Goal: Information Seeking & Learning: Compare options

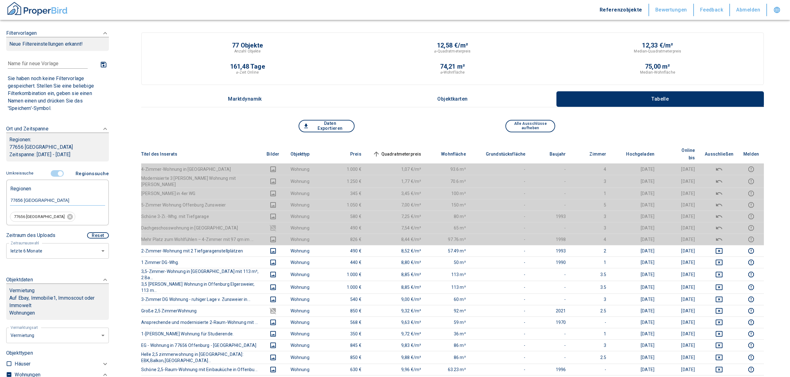
scroll to position [124, 0]
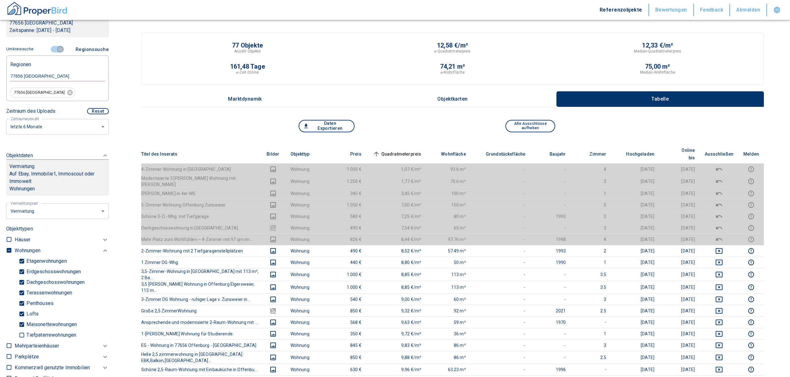
click at [55, 50] on input "controlled" at bounding box center [60, 49] width 19 height 7
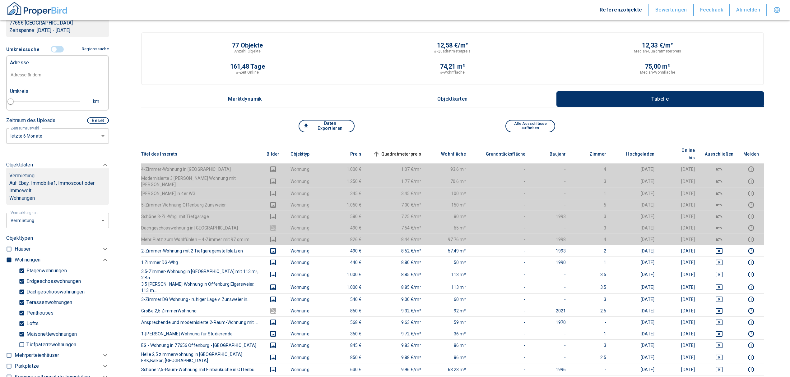
click at [44, 75] on input "text" at bounding box center [57, 75] width 95 height 14
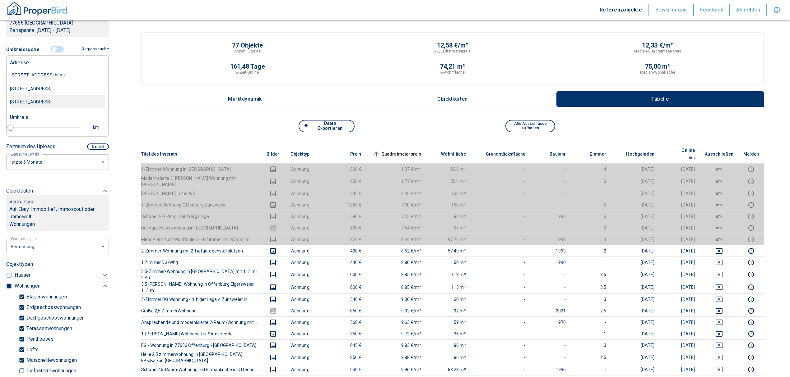
type input "[STREET_ADDRESS] herms"
click at [61, 90] on div "[STREET_ADDRESS]" at bounding box center [57, 88] width 95 height 13
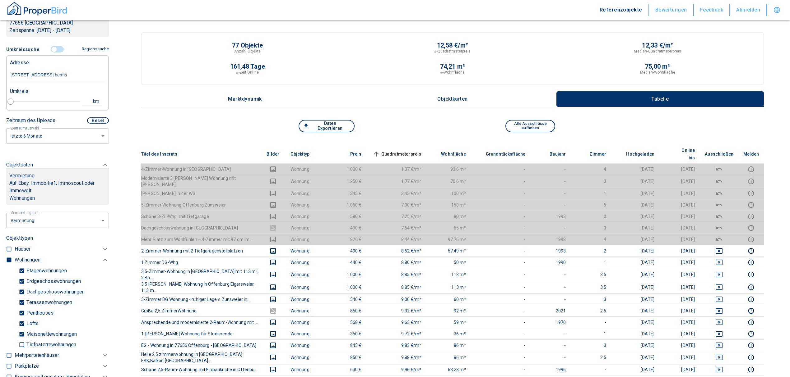
type input "2020"
type input "[STREET_ADDRESS]"
type input "1"
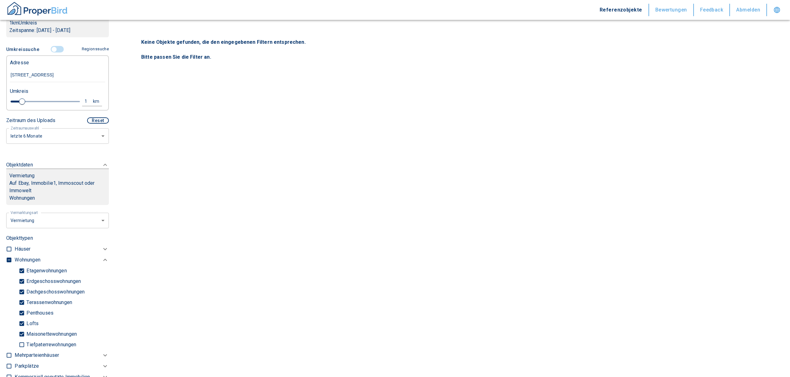
type input "[STREET_ADDRESS]"
click at [7, 259] on input "checkbox" at bounding box center [9, 260] width 6 height 6
checkbox input "true"
type input "2020"
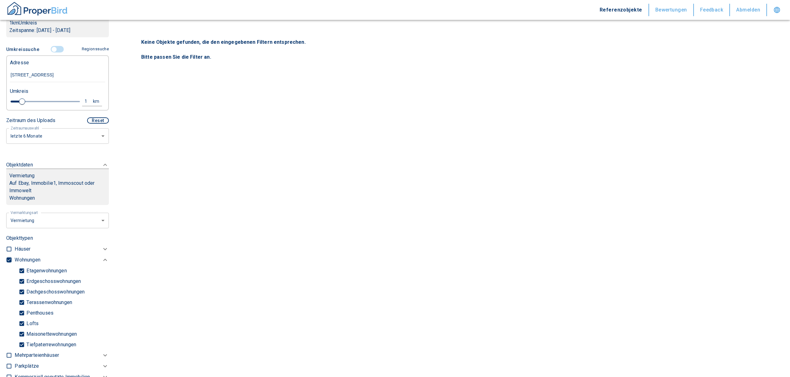
click at [8, 259] on input "checkbox" at bounding box center [9, 260] width 6 height 6
checkbox input "false"
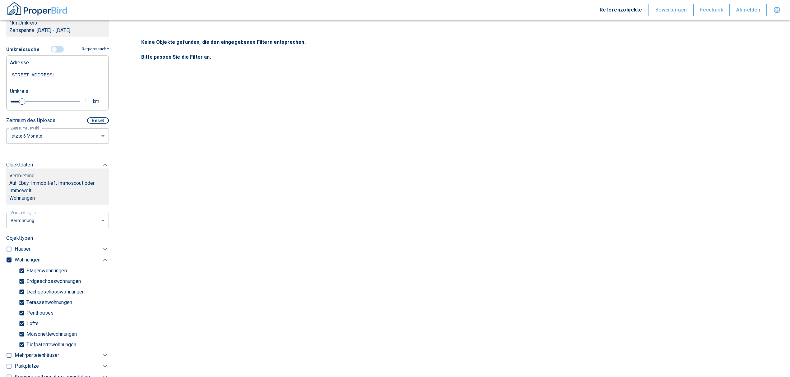
checkbox input "false"
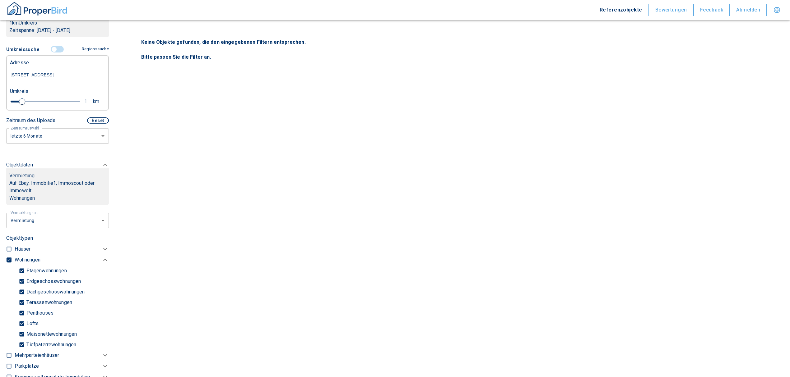
type input "2020"
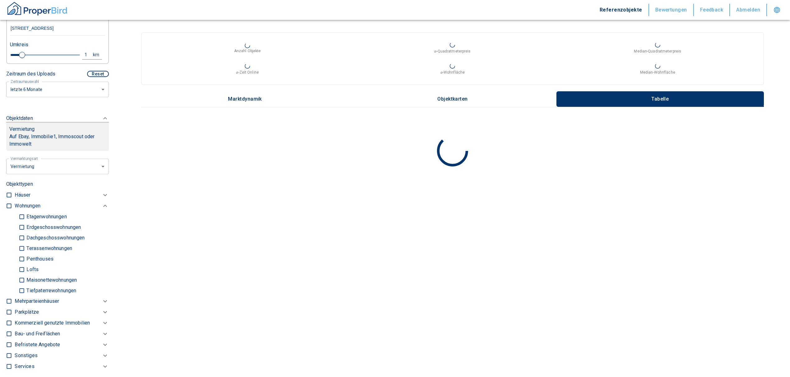
scroll to position [249, 0]
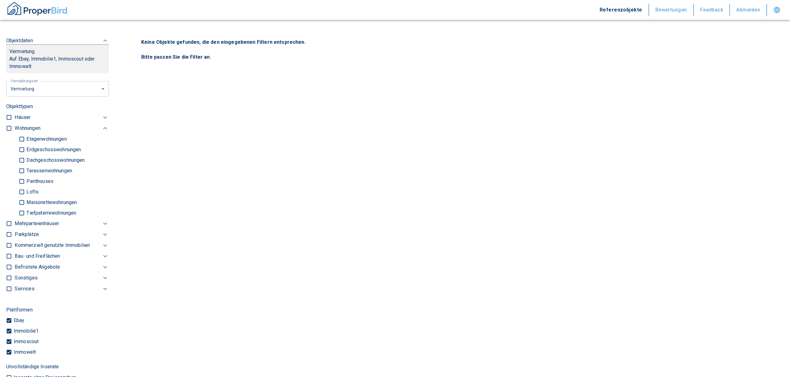
click at [30, 132] on p "Kommerziell genutzte Immobilien" at bounding box center [27, 128] width 25 height 7
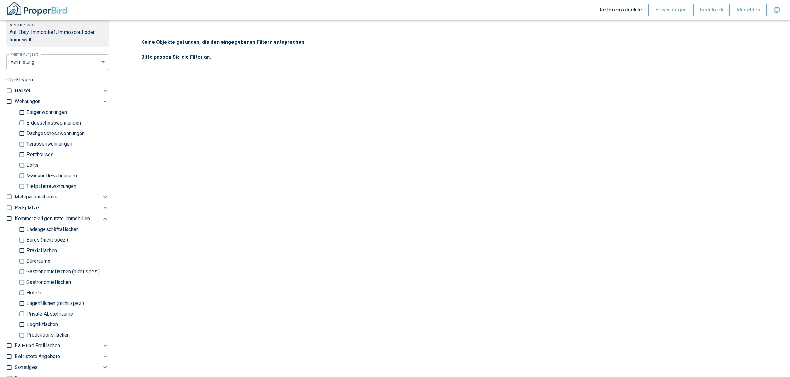
scroll to position [290, 0]
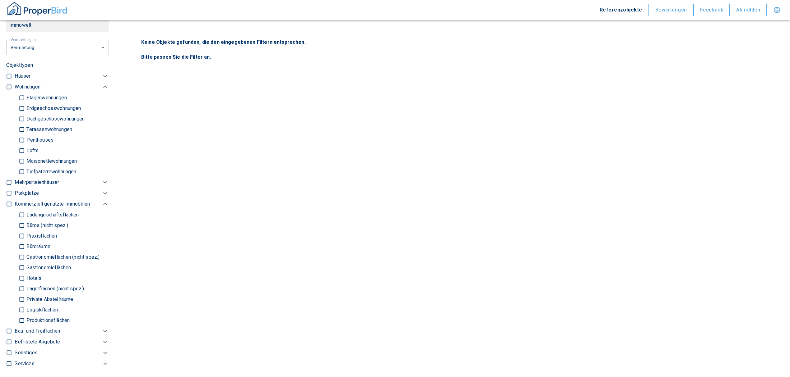
click at [21, 307] on input "Logitikflächen" at bounding box center [22, 310] width 6 height 11
checkbox input "true"
type input "2020"
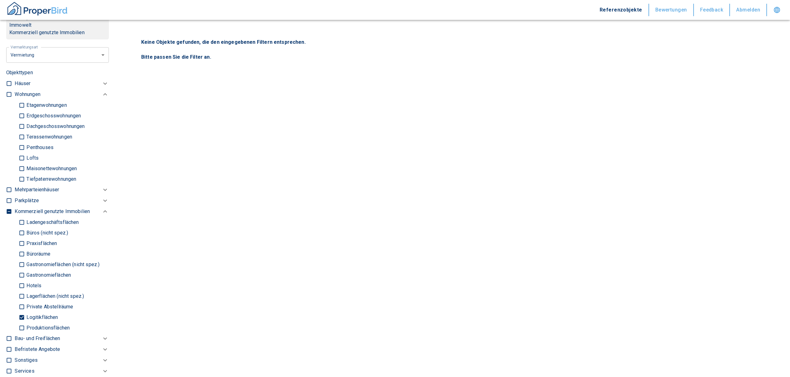
click at [21, 295] on input "Lagerflächen (nicht spez.)" at bounding box center [22, 296] width 6 height 11
checkbox input "true"
type input "2020"
click at [19, 326] on input "Produktionsflächen" at bounding box center [22, 328] width 6 height 11
checkbox input "true"
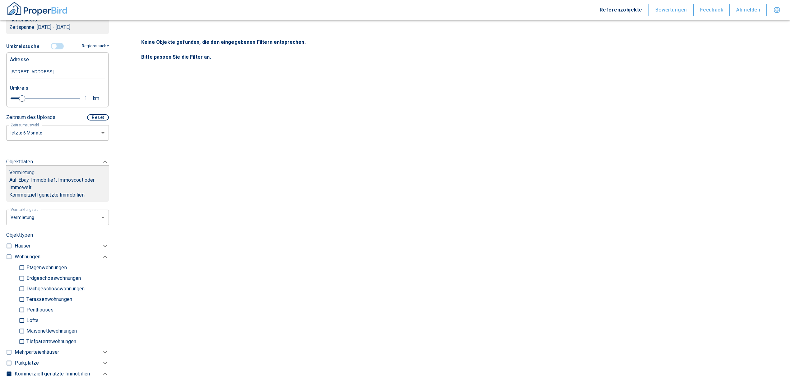
scroll to position [124, 0]
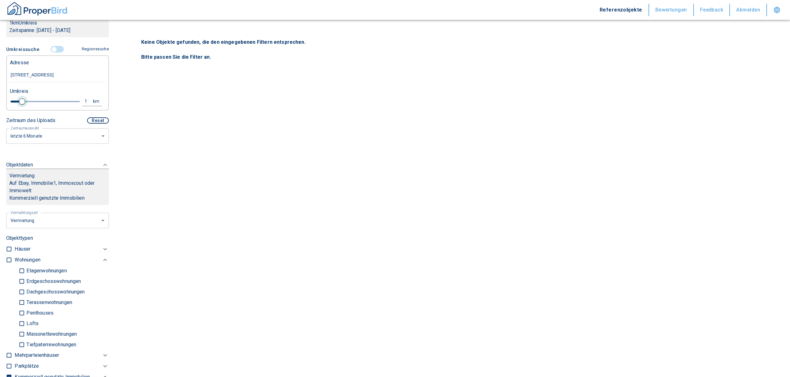
type input "2020"
type input "1.2"
type input "2020"
type input "1.6"
type input "2020"
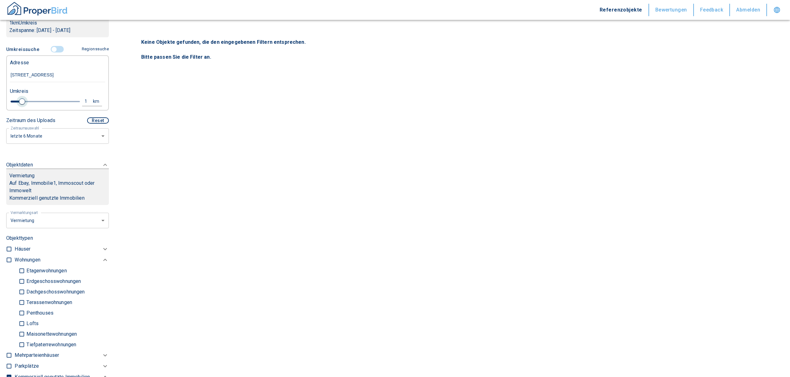
type input "2.2"
type input "2020"
type input "2.6"
type input "2020"
type input "3.2"
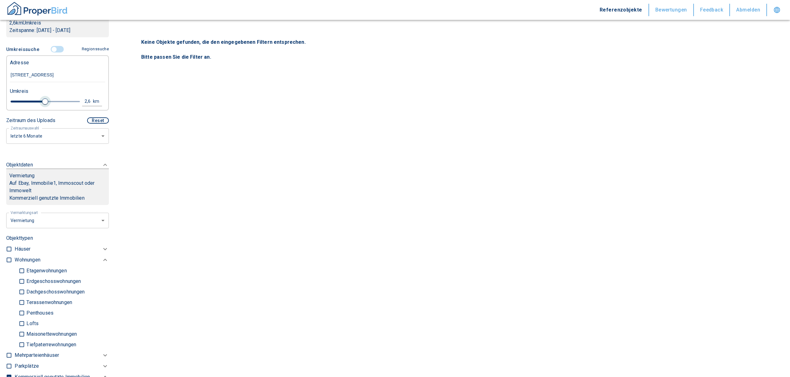
type input "2020"
type input "3.4"
type input "2020"
type input "3.6"
type input "2020"
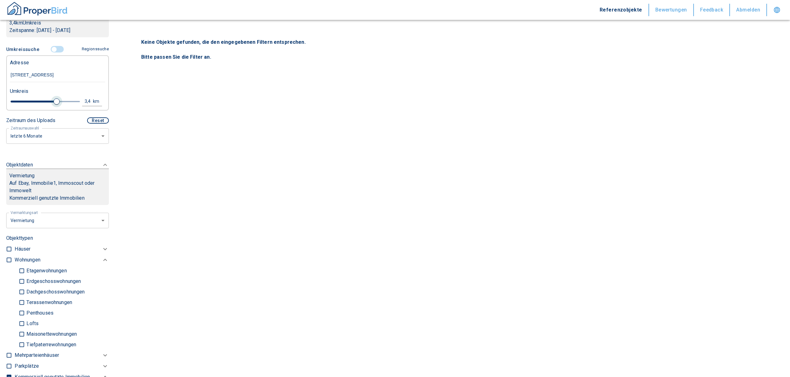
type input "3.8"
type input "2020"
type input "4"
type input "2020"
type input "3.8"
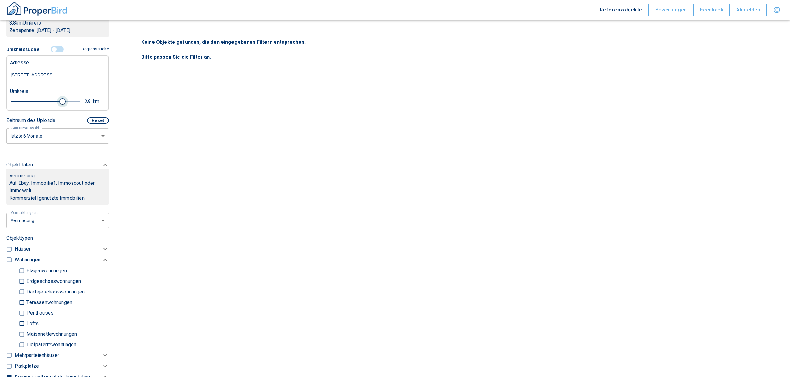
type input "2020"
type input "4"
type input "2020"
type input "4.2"
type input "2020"
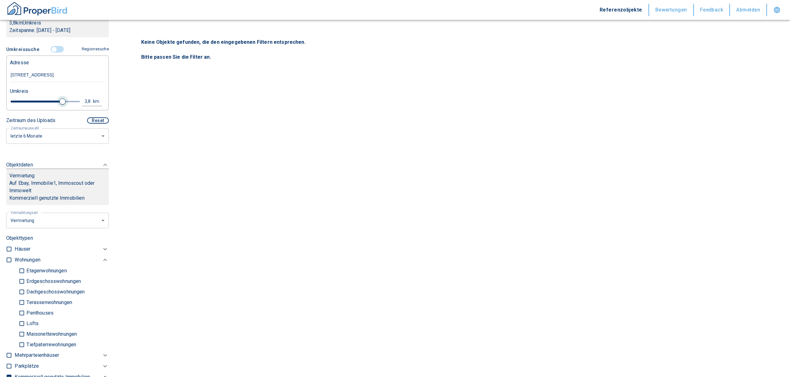
type input "4.4"
type input "2020"
type input "4.6"
type input "2020"
type input "4.8"
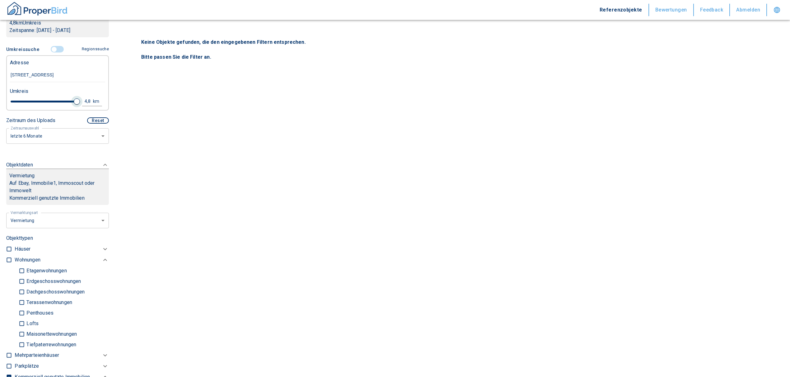
type input "2020"
type input "5"
drag, startPoint x: 22, startPoint y: 100, endPoint x: 75, endPoint y: 102, distance: 53.2
click at [77, 102] on span at bounding box center [80, 102] width 6 height 6
type input "2020"
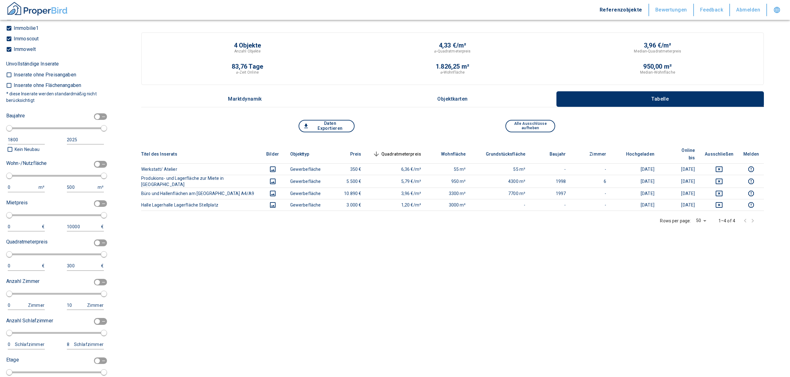
scroll to position [663, 0]
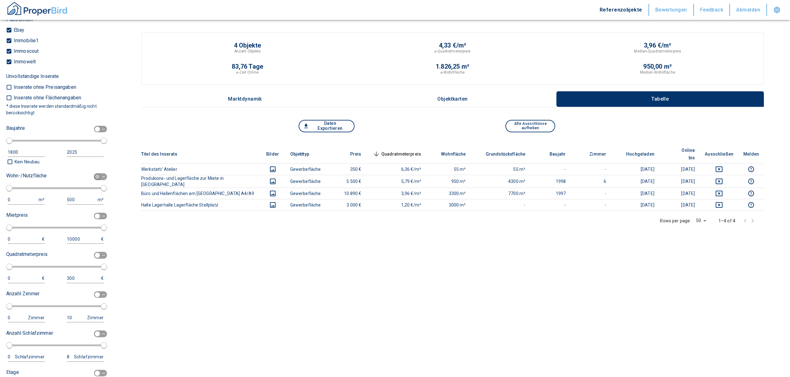
click at [91, 175] on input "checkbox" at bounding box center [97, 176] width 19 height 7
checkbox input "true"
type input "2020"
type input "50"
type input "150"
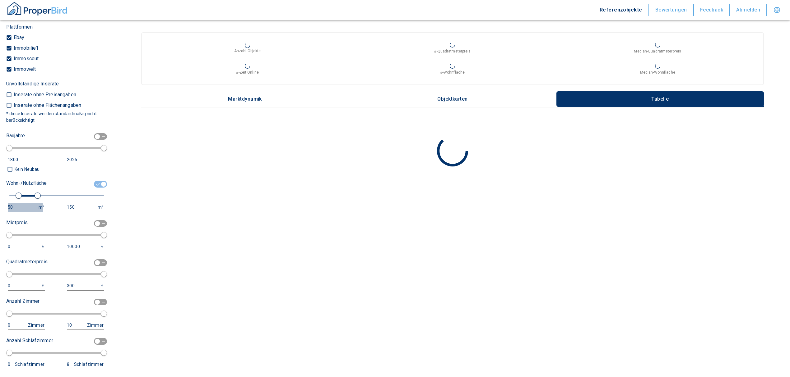
click at [17, 208] on div "50" at bounding box center [20, 208] width 25 height 8
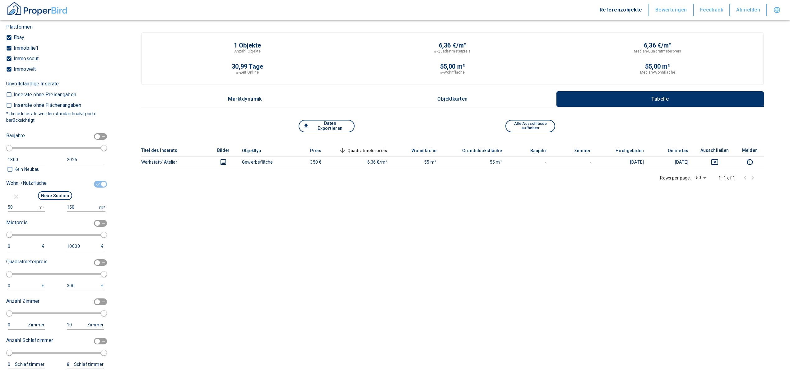
click at [17, 208] on input "50" at bounding box center [22, 207] width 28 height 9
type input "5"
type input "1000"
click at [81, 206] on input "150" at bounding box center [82, 207] width 30 height 9
type input "1"
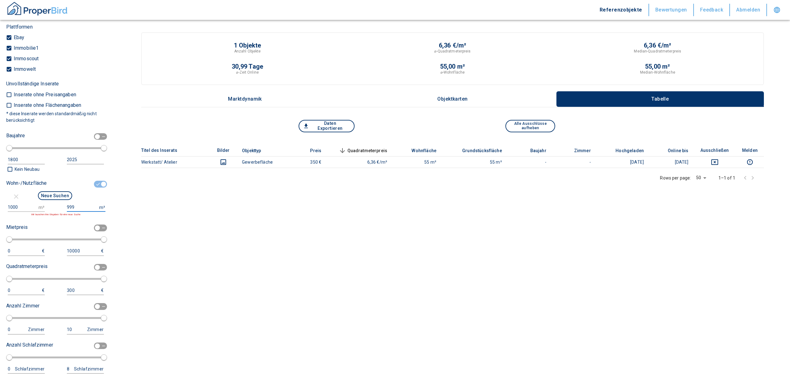
type input "999999999"
click at [53, 196] on button "Neue Suchen" at bounding box center [55, 196] width 34 height 9
type input "2020"
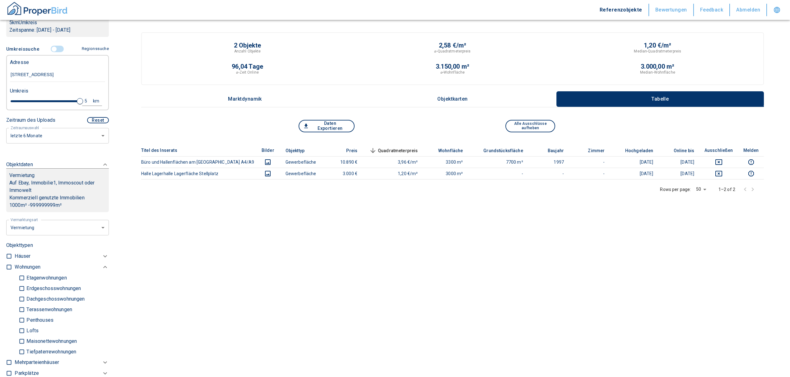
scroll to position [124, 0]
click at [82, 96] on div "Umkreis" at bounding box center [54, 91] width 95 height 12
click at [84, 99] on div "5" at bounding box center [89, 102] width 11 height 8
drag, startPoint x: 33, startPoint y: 99, endPoint x: -6, endPoint y: 100, distance: 38.6
click at [0, 100] on html "Referenzobjekte Bewertungen Feedback Abmelden Filtervorlagen Neue Filtereinstel…" at bounding box center [395, 197] width 790 height 394
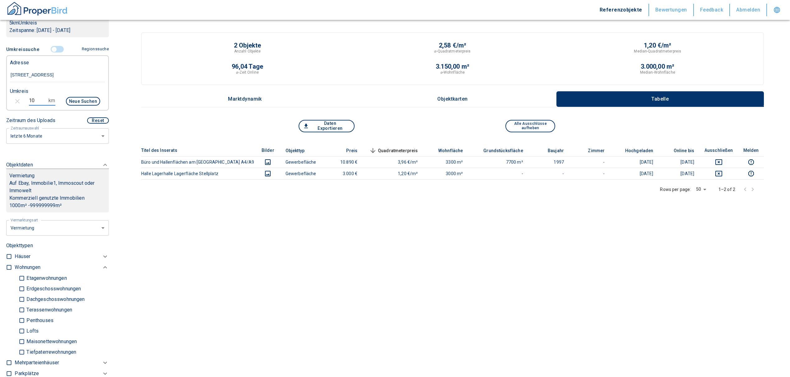
type input "10"
click at [75, 103] on button "Neue Suchen" at bounding box center [83, 101] width 34 height 9
type input "2020"
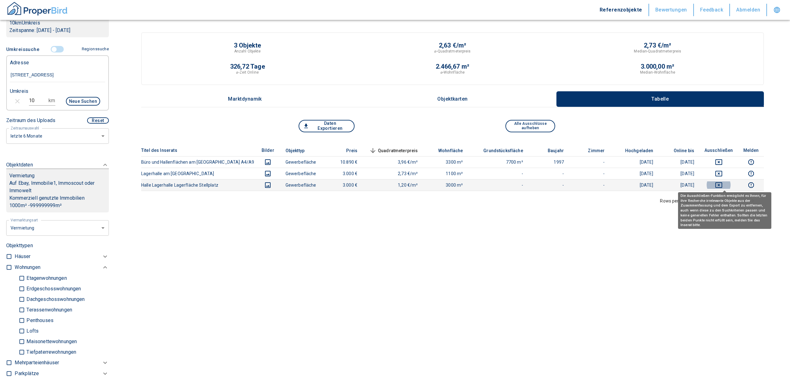
click at [721, 185] on icon "deselect this listing" at bounding box center [718, 185] width 7 height 6
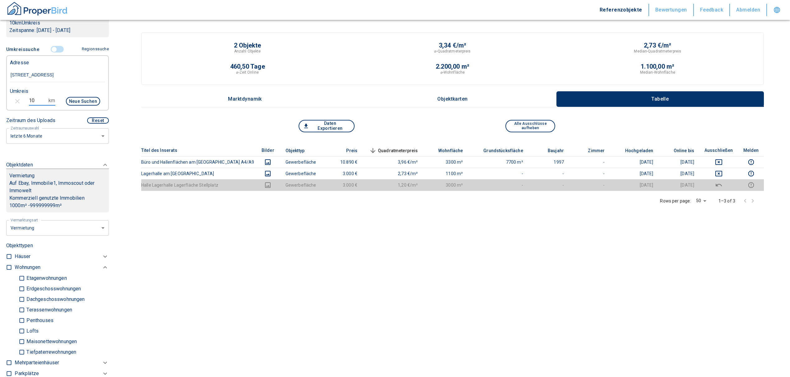
drag, startPoint x: 34, startPoint y: 100, endPoint x: 18, endPoint y: 99, distance: 15.9
click at [18, 99] on div "10 km Neue Suchen" at bounding box center [52, 102] width 95 height 15
type input "20"
click at [85, 99] on button "Neue Suchen" at bounding box center [83, 101] width 34 height 9
type input "2020"
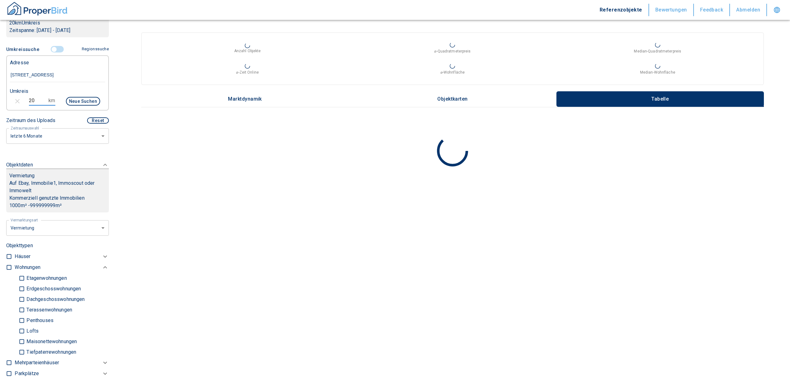
drag, startPoint x: 32, startPoint y: 100, endPoint x: 21, endPoint y: 98, distance: 11.5
click at [21, 98] on div "20 km Neue Suchen" at bounding box center [52, 102] width 95 height 15
type input "15"
click at [75, 101] on button "Neue Suchen" at bounding box center [83, 101] width 34 height 9
type input "2020"
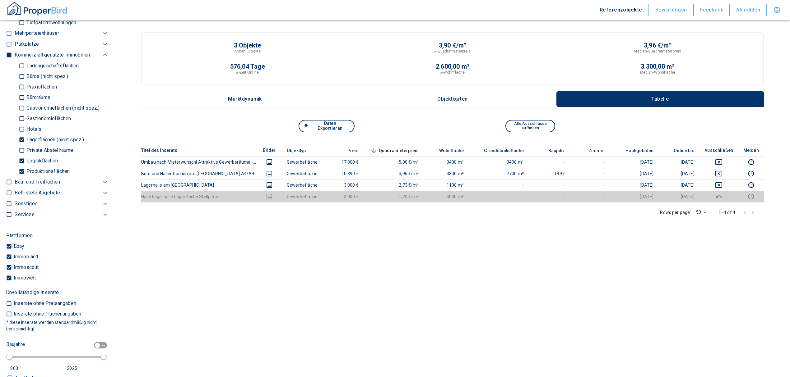
scroll to position [539, 0]
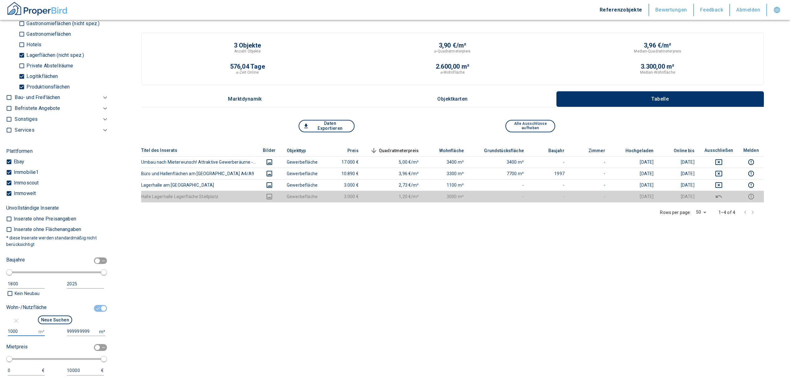
click at [28, 328] on input "1000" at bounding box center [22, 331] width 28 height 9
drag, startPoint x: 20, startPoint y: 331, endPoint x: -19, endPoint y: 330, distance: 39.5
click at [0, 330] on html "Referenzobjekte Bewertungen Feedback Abmelden Filtervorlagen Neue Filtereinstel…" at bounding box center [395, 208] width 790 height 417
type input "500"
click at [58, 321] on button "Neue Suchen" at bounding box center [55, 320] width 34 height 9
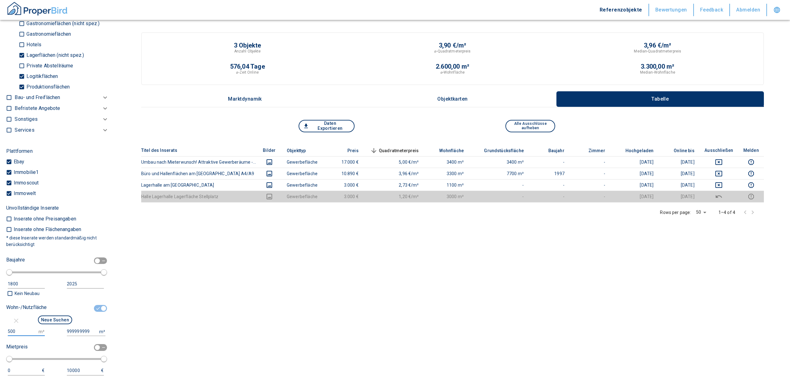
type input "2020"
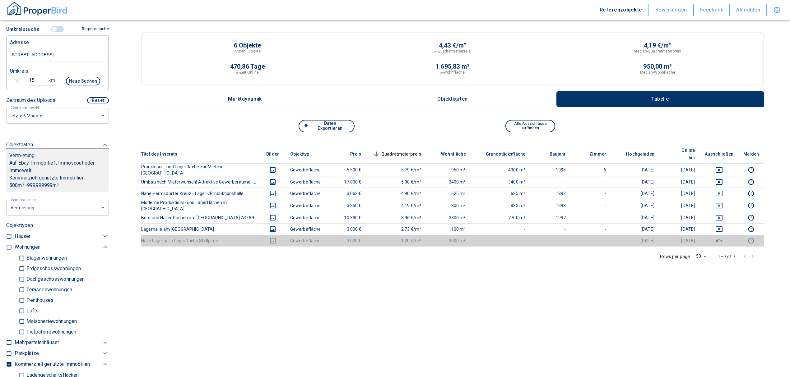
scroll to position [124, 0]
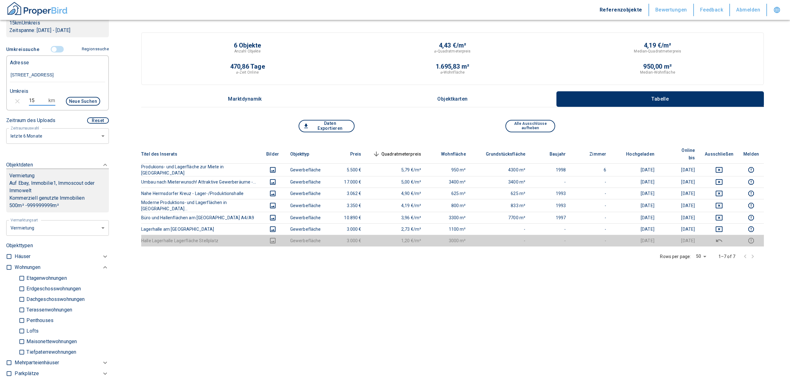
drag, startPoint x: 39, startPoint y: 100, endPoint x: 14, endPoint y: 98, distance: 25.0
click at [14, 98] on div "15 km Neue Suchen" at bounding box center [52, 102] width 95 height 15
type input "20"
click at [88, 98] on button "Neue Suchen" at bounding box center [83, 101] width 34 height 9
type input "2020"
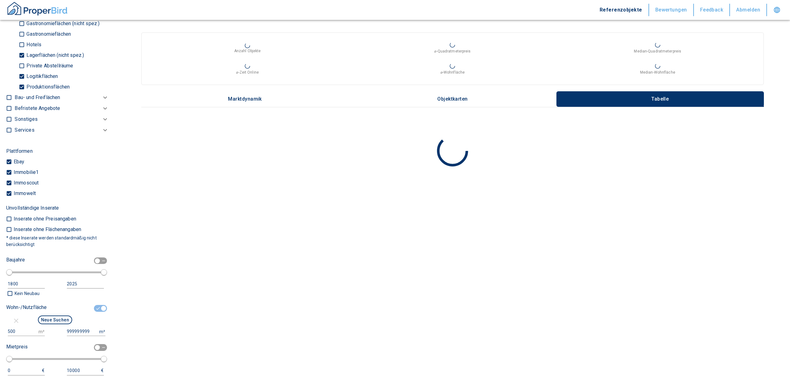
scroll to position [580, 0]
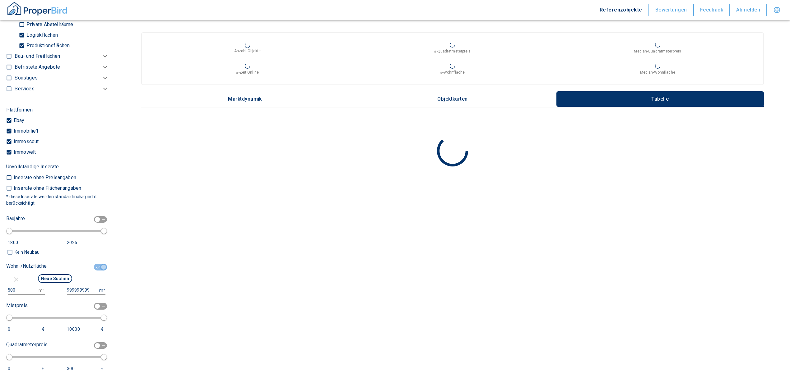
click at [100, 267] on input "checkbox" at bounding box center [103, 267] width 19 height 7
checkbox input "false"
type input "2020"
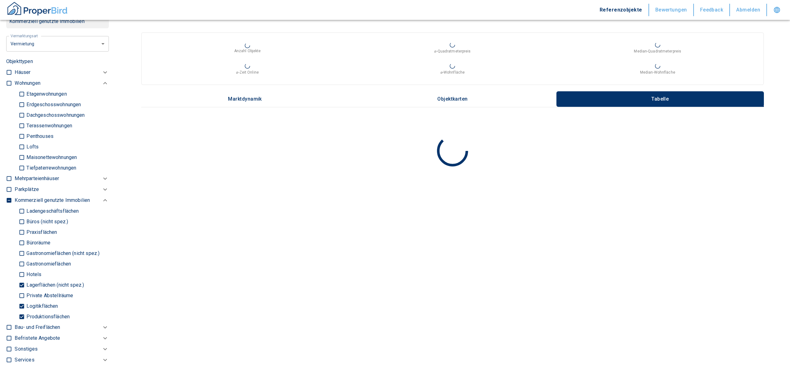
scroll to position [290, 0]
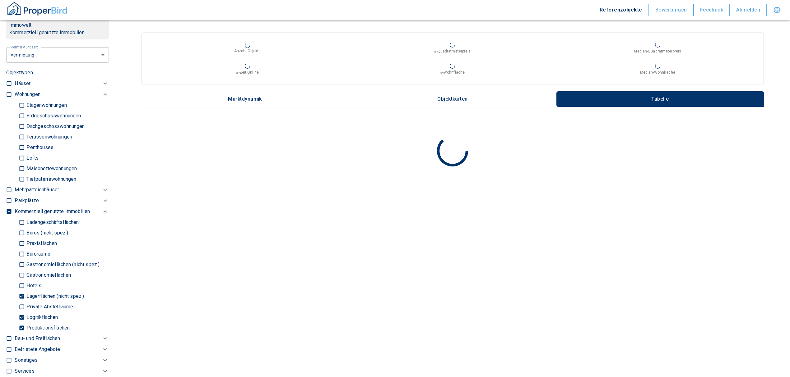
click at [22, 326] on input "Produktionsflächen" at bounding box center [22, 328] width 6 height 11
checkbox input "false"
type input "2020"
type input "999999990"
click at [22, 315] on input "Logitikflächen" at bounding box center [22, 317] width 6 height 11
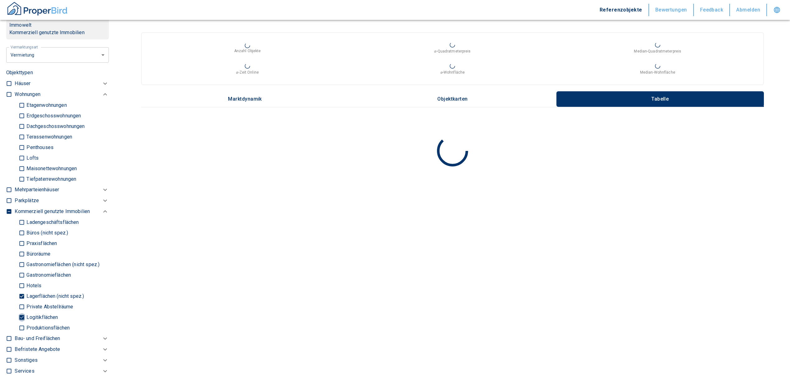
checkbox input "false"
type input "2020"
type input "999999990"
click at [21, 291] on input "Lagerflächen (nicht spez.)" at bounding box center [22, 296] width 6 height 11
checkbox input "false"
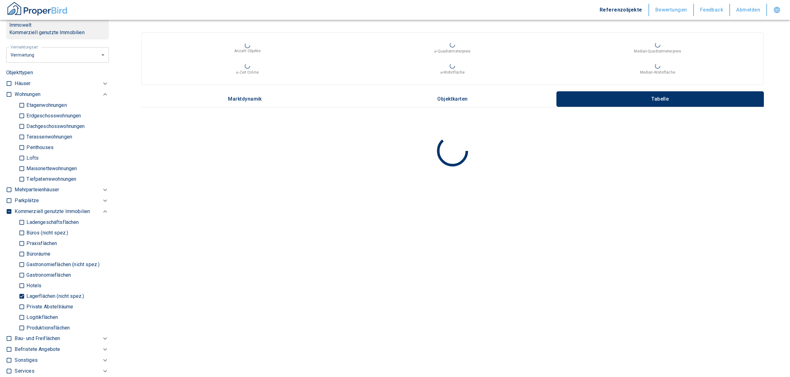
type input "2020"
type input "999999990"
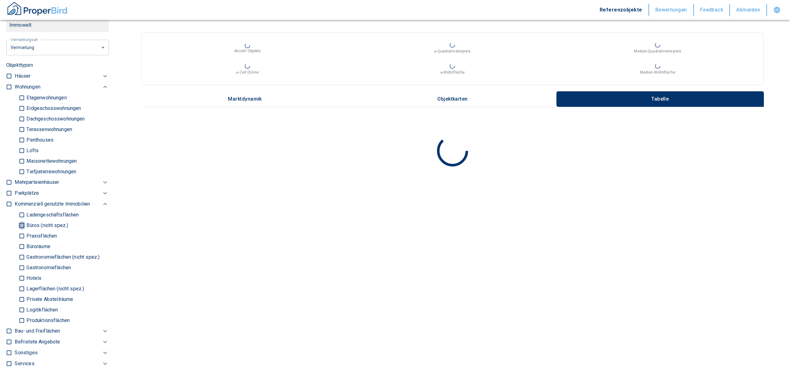
click at [19, 224] on input "Büros (nicht spez.)" at bounding box center [22, 225] width 6 height 11
checkbox input "true"
type input "2020"
type input "999999990"
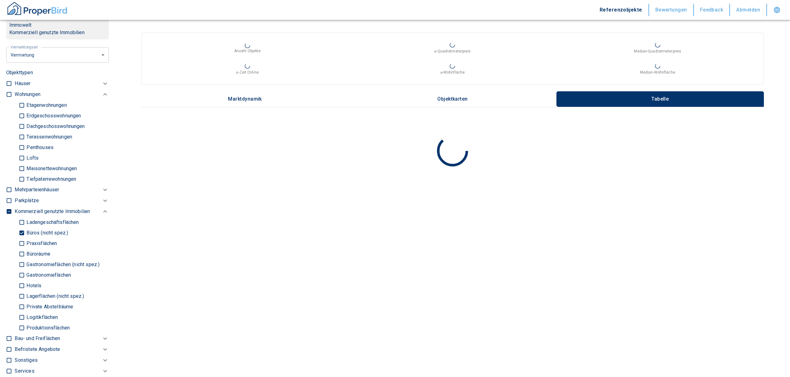
click at [22, 254] on input "Büroräume" at bounding box center [22, 254] width 6 height 11
checkbox input "true"
type input "2020"
type input "999999990"
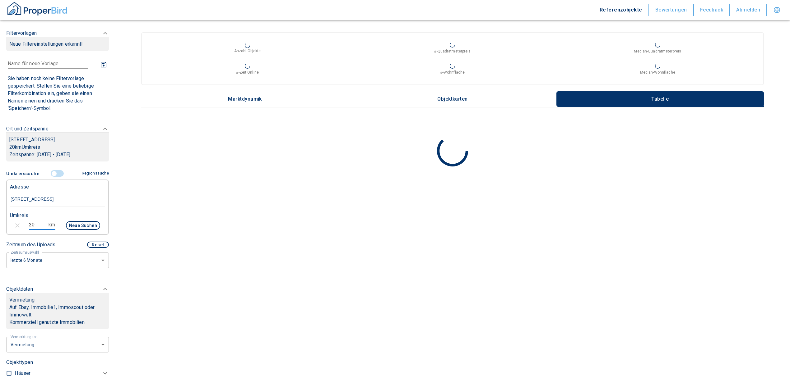
drag, startPoint x: 33, startPoint y: 224, endPoint x: 7, endPoint y: 222, distance: 26.2
click at [7, 222] on div "20 km Neue Suchen" at bounding box center [52, 226] width 95 height 15
type input "10"
click at [76, 223] on button "Neue Suchen" at bounding box center [83, 225] width 34 height 9
type input "2020"
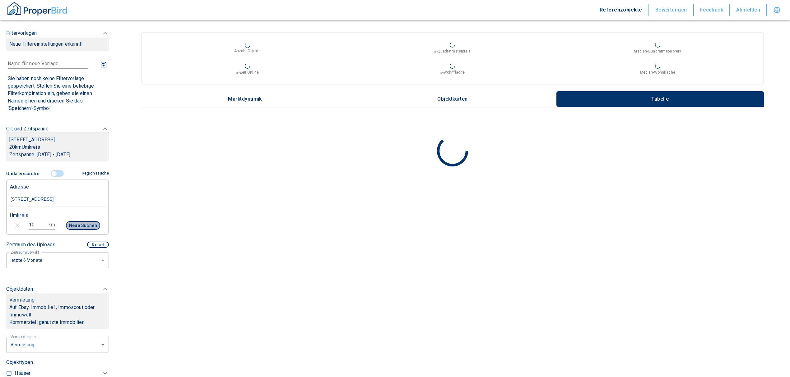
type input "999999990"
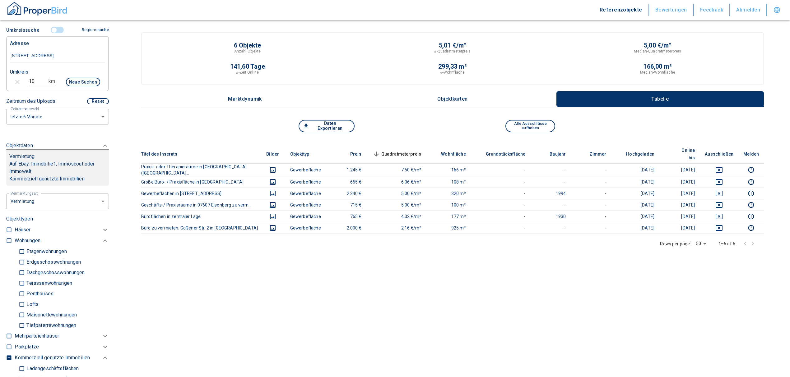
scroll to position [83, 0]
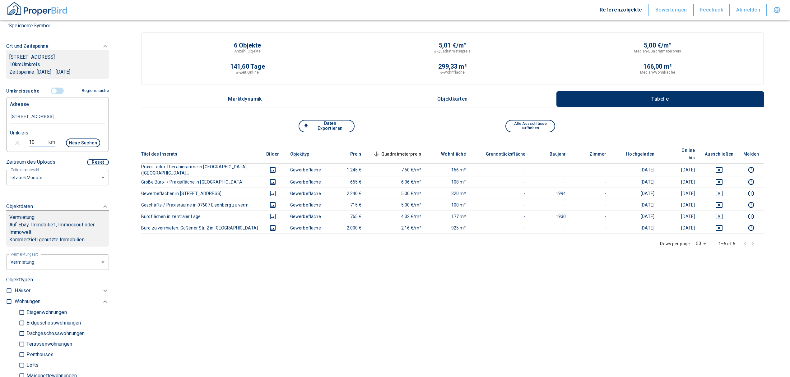
drag, startPoint x: 36, startPoint y: 141, endPoint x: 22, endPoint y: 140, distance: 13.7
click at [22, 140] on div "10 km Neue Suchen" at bounding box center [52, 143] width 95 height 15
type input "15"
click at [73, 142] on button "Neue Suchen" at bounding box center [83, 143] width 34 height 9
type input "2020"
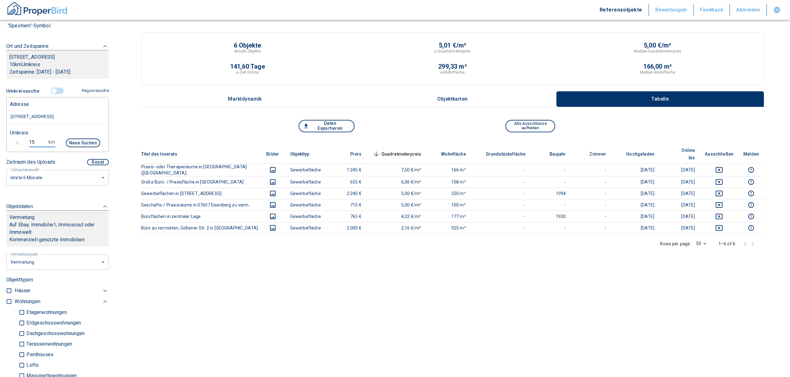
type input "999999990"
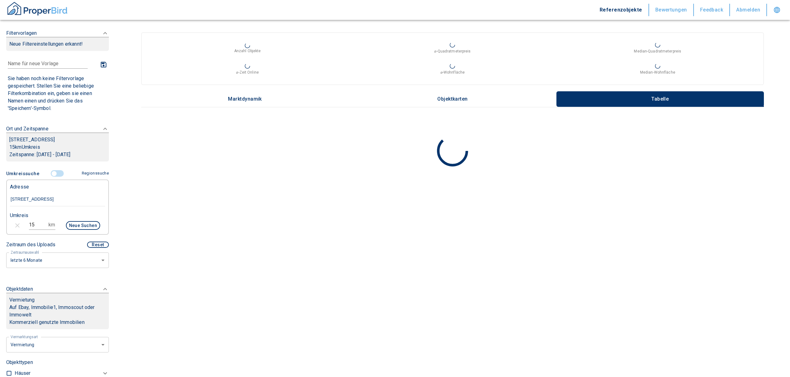
click at [56, 261] on body "Referenzobjekte Bewertungen Feedback Abmelden Filtervorlagen Neue Filtereinstel…" at bounding box center [395, 188] width 790 height 377
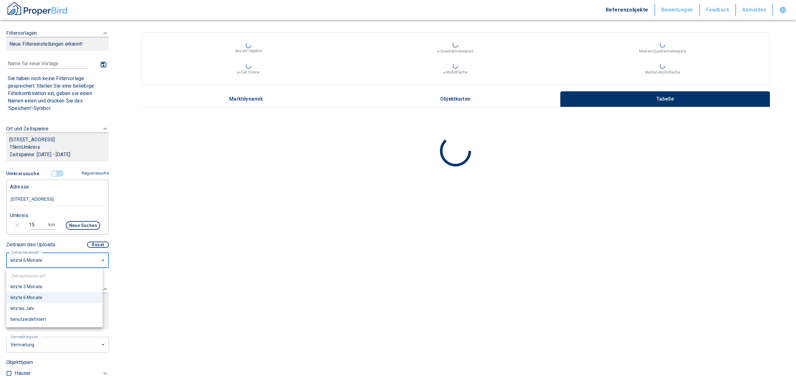
drag, startPoint x: 40, startPoint y: 310, endPoint x: 37, endPoint y: 275, distance: 35.3
click at [39, 310] on li "letztes Jahr" at bounding box center [54, 308] width 96 height 11
type input "12"
type input "2020"
type input "999999990"
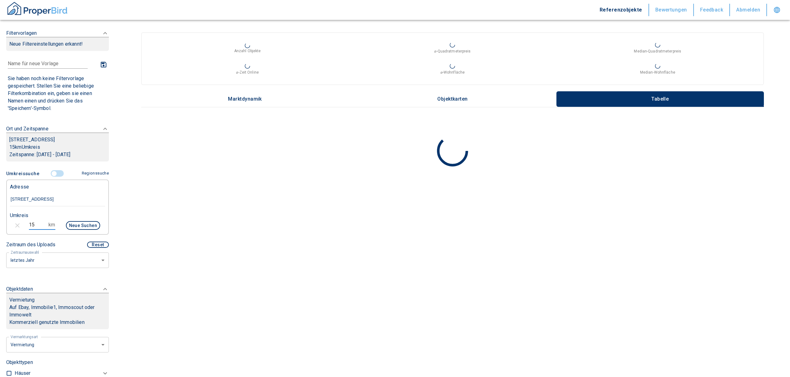
drag, startPoint x: 37, startPoint y: 224, endPoint x: 10, endPoint y: 221, distance: 26.6
click at [12, 222] on div "15 km Neue Suchen" at bounding box center [52, 226] width 95 height 15
type input "10"
click at [89, 223] on button "Neue Suchen" at bounding box center [83, 225] width 34 height 9
type input "2020"
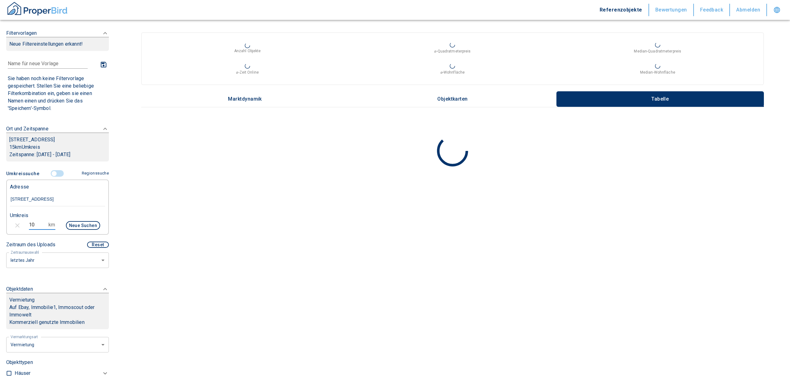
type input "999999990"
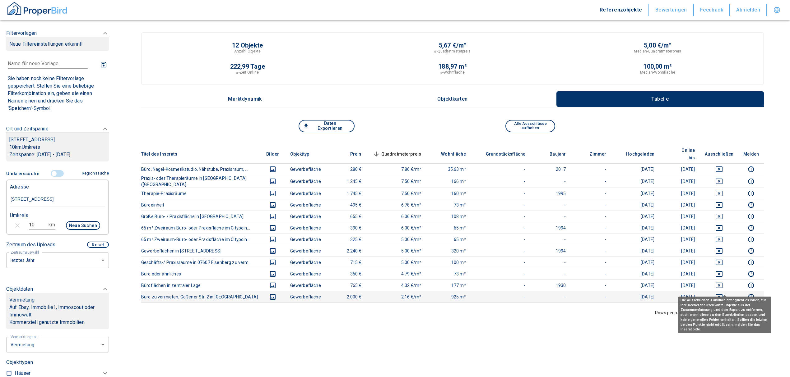
click at [721, 294] on icon "deselect this listing" at bounding box center [718, 297] width 7 height 6
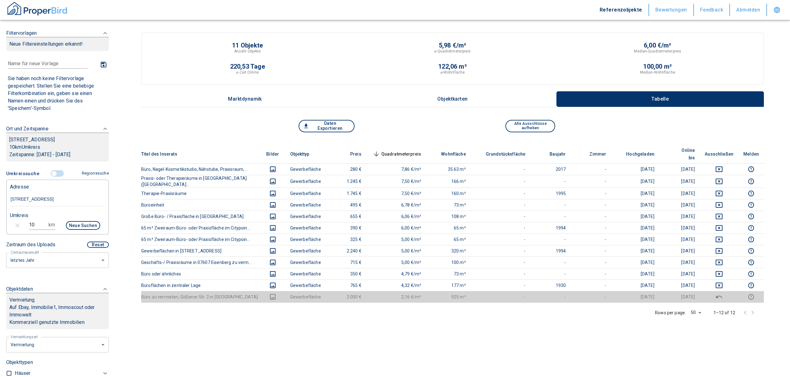
click at [307, 325] on div "Titel des Inserats Bilder Objekttyp Preis Quadratmeterpreis sorted descending W…" at bounding box center [452, 265] width 622 height 240
click at [53, 174] on input "controlled" at bounding box center [54, 173] width 19 height 7
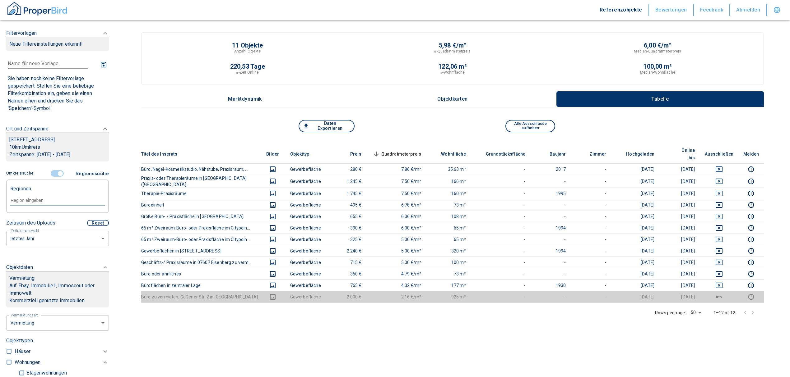
click at [56, 172] on input "controlled" at bounding box center [60, 173] width 19 height 7
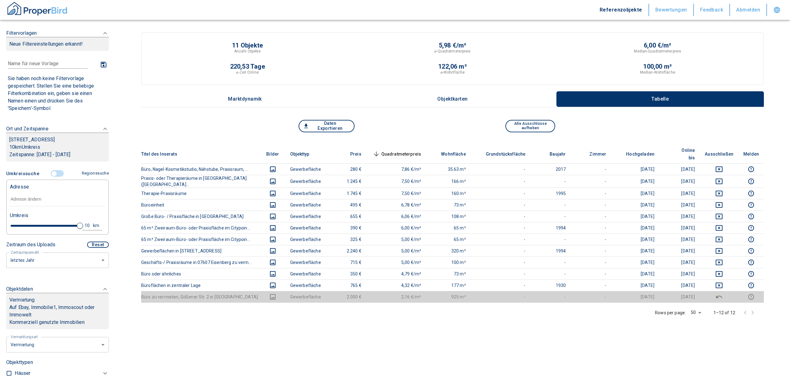
drag, startPoint x: 74, startPoint y: 223, endPoint x: 7, endPoint y: 224, distance: 67.2
click at [7, 224] on div "10 km" at bounding box center [54, 226] width 95 height 11
click at [7, 224] on div at bounding box center [43, 226] width 72 height 11
type input "2020"
type input "999999990"
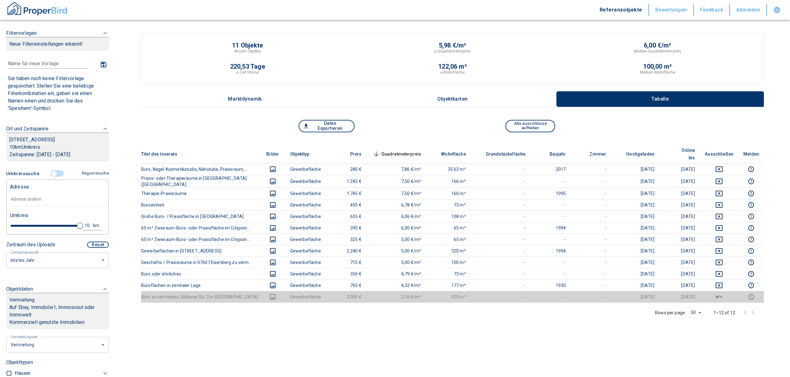
type input "0.2"
click at [11, 225] on span at bounding box center [11, 226] width 1 height 2
type input "2020"
type input "999999990"
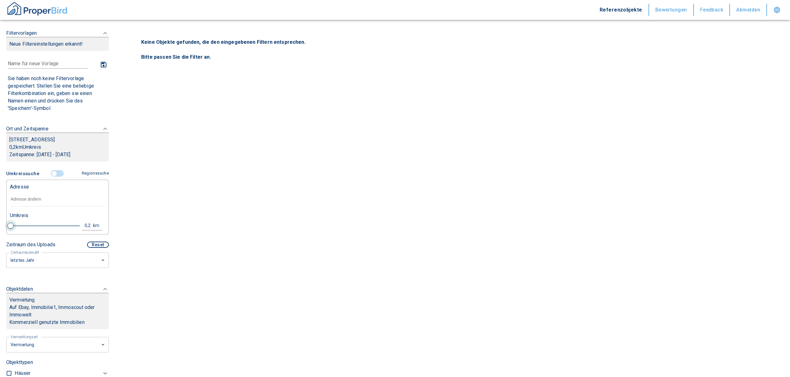
type input "2020"
type input "999999990"
type input "0.4"
type input "2020"
type input "999999990"
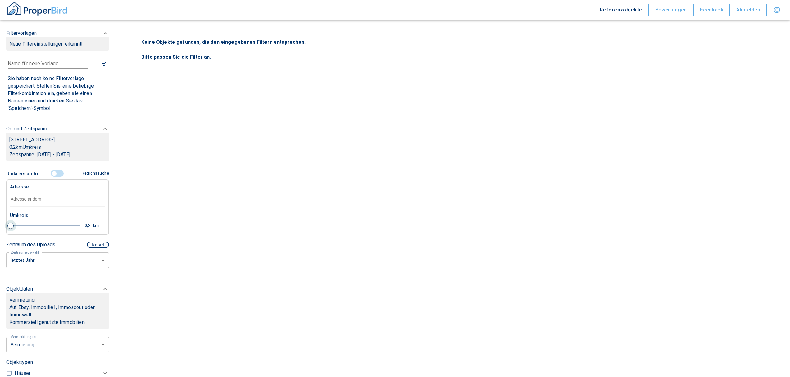
type input "0.6"
type input "2020"
type input "999999990"
type input "0.8"
type input "2020"
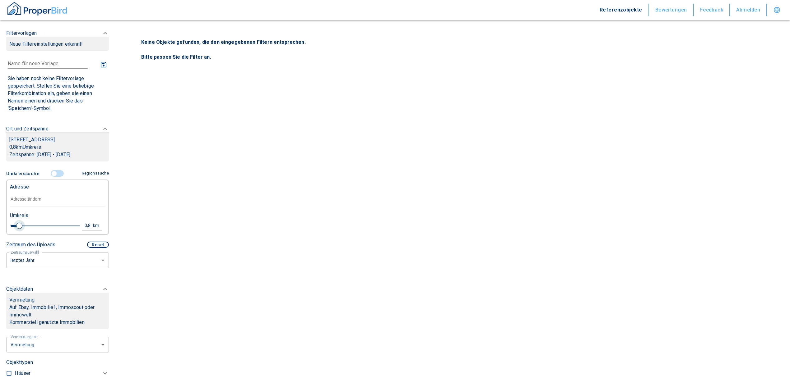
type input "999999990"
type input "1"
drag, startPoint x: 10, startPoint y: 226, endPoint x: 21, endPoint y: 226, distance: 10.6
click at [21, 226] on span at bounding box center [22, 226] width 6 height 6
type input "2020"
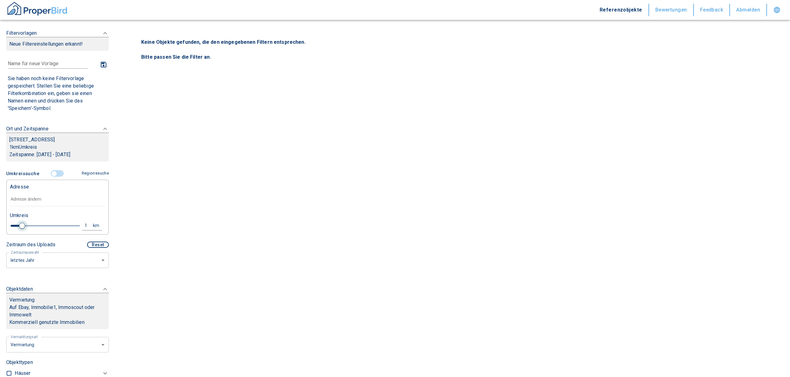
type input "999999990"
click at [30, 200] on input "text" at bounding box center [57, 199] width 95 height 14
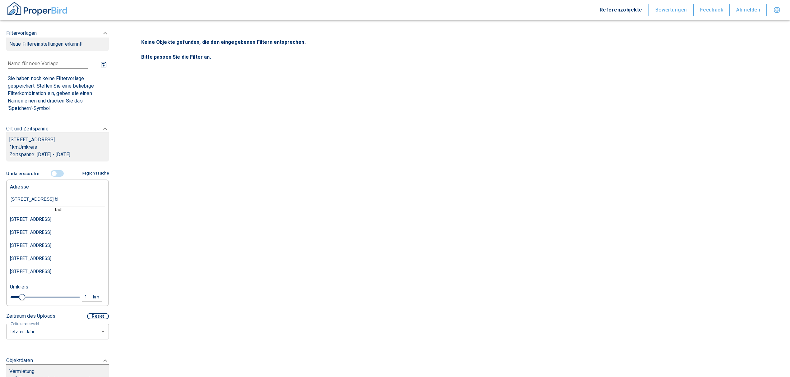
type input "[STREET_ADDRESS] bie"
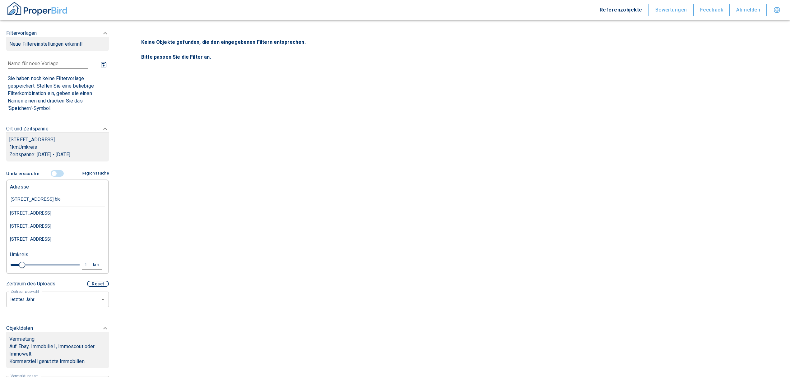
click at [75, 213] on div "[STREET_ADDRESS]" at bounding box center [57, 213] width 95 height 13
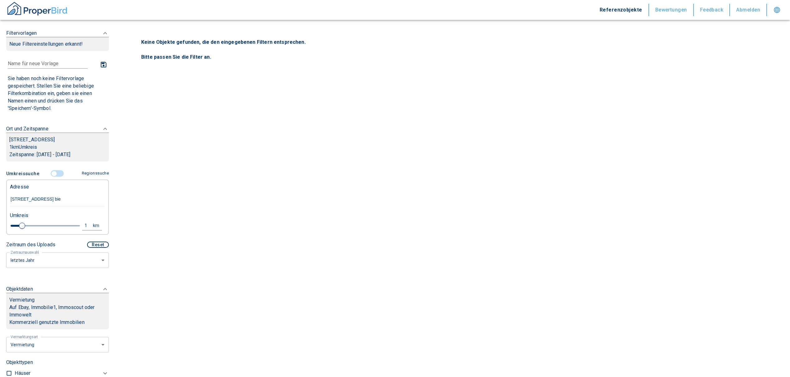
type input "2020"
type input "999999990"
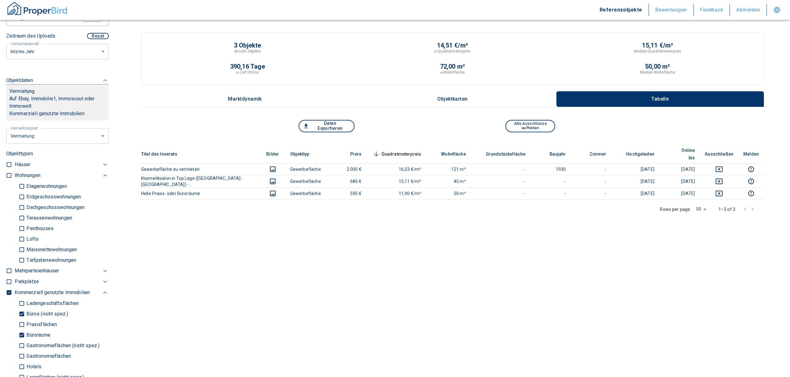
scroll to position [207, 0]
type input "[STREET_ADDRESS]"
click at [20, 343] on input "Büroräume" at bounding box center [22, 337] width 6 height 11
checkbox input "false"
type input "2020"
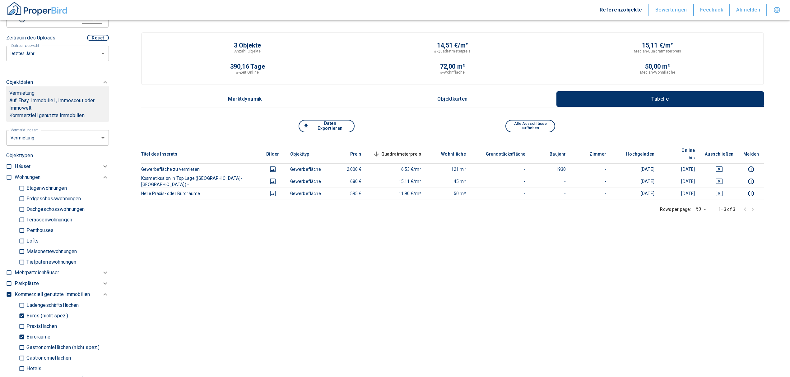
type input "999999990"
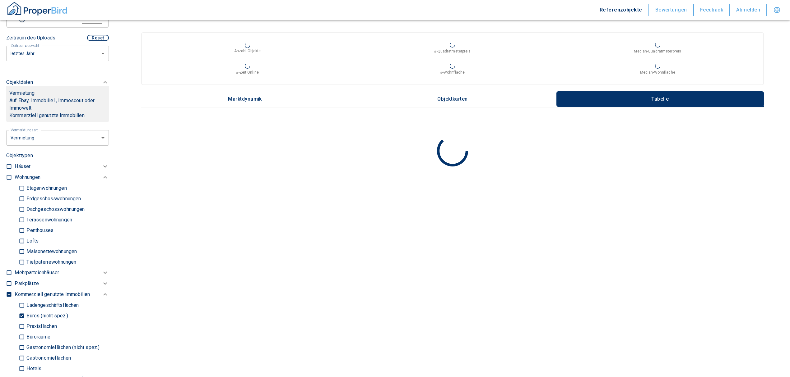
click at [20, 321] on input "Büros (nicht spez.)" at bounding box center [22, 316] width 6 height 11
checkbox input "false"
type input "2020"
type input "999999990"
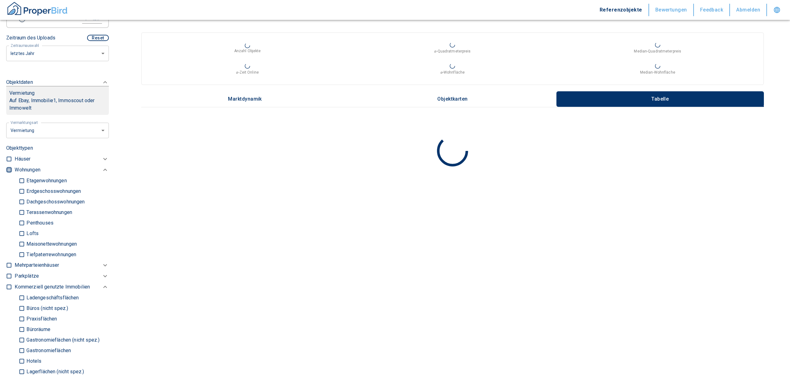
click at [9, 173] on input "checkbox" at bounding box center [9, 170] width 6 height 6
checkbox input "true"
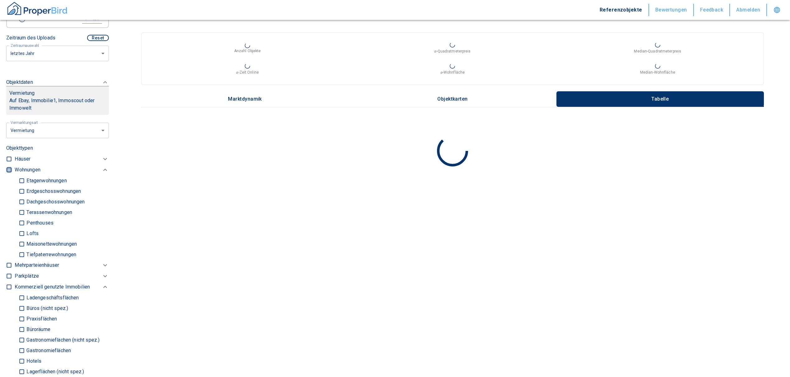
checkbox input "true"
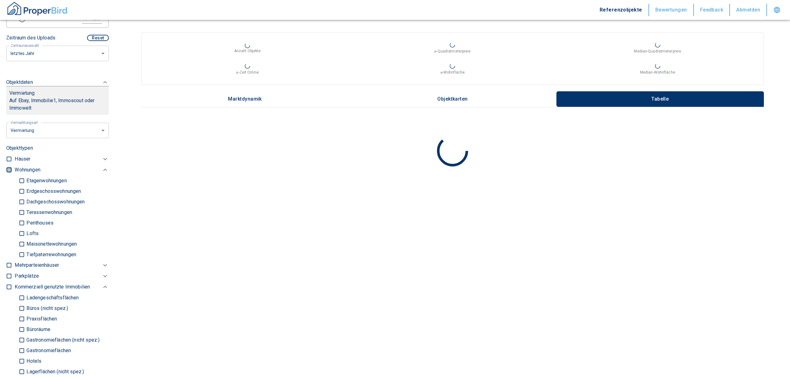
type input "2020"
type input "999999990"
type input "2020"
type input "999999990"
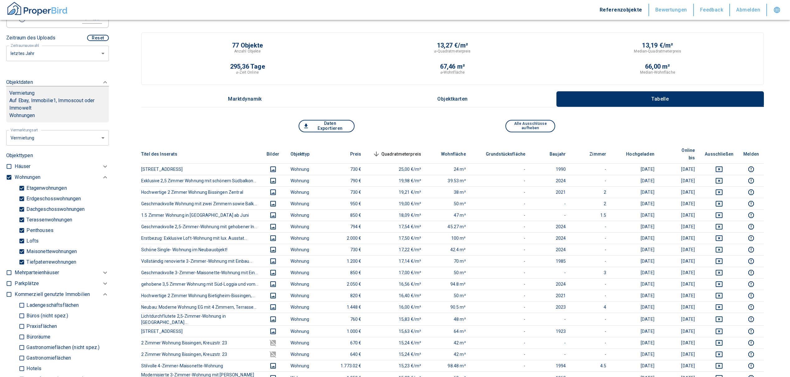
click at [21, 268] on input "Tiefpaterrewohnungen" at bounding box center [22, 262] width 6 height 11
checkbox input "false"
type input "2020"
type input "999999990"
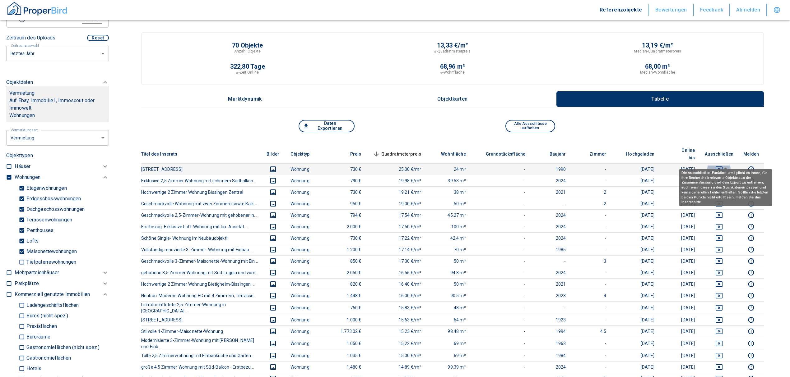
click at [722, 167] on icon "deselect this listing" at bounding box center [718, 170] width 7 height 6
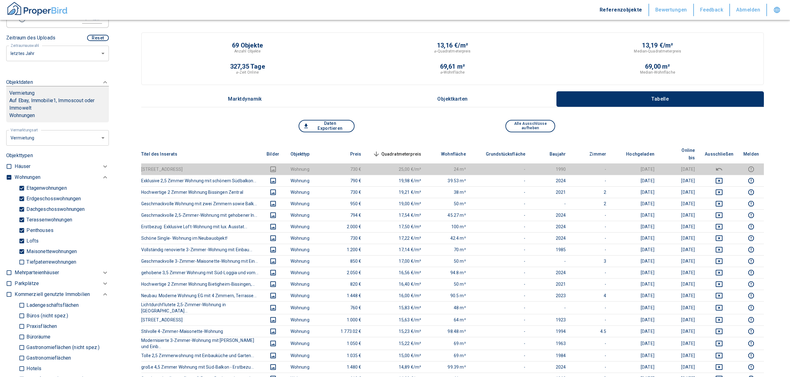
click at [404, 150] on span "Quadratmeterpreis sorted descending" at bounding box center [396, 153] width 50 height 7
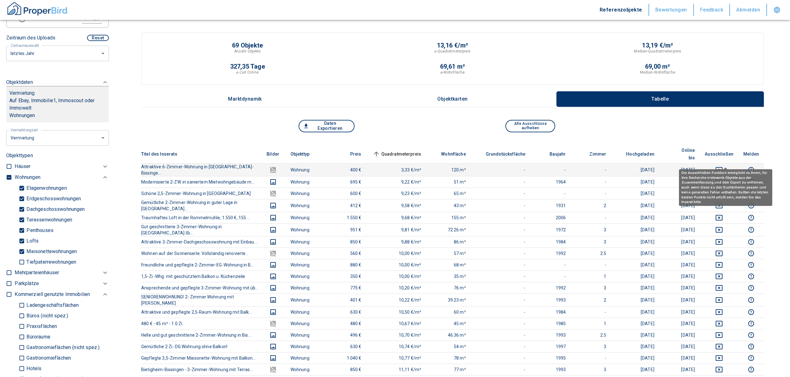
click at [722, 167] on icon "deselect this listing" at bounding box center [718, 170] width 7 height 6
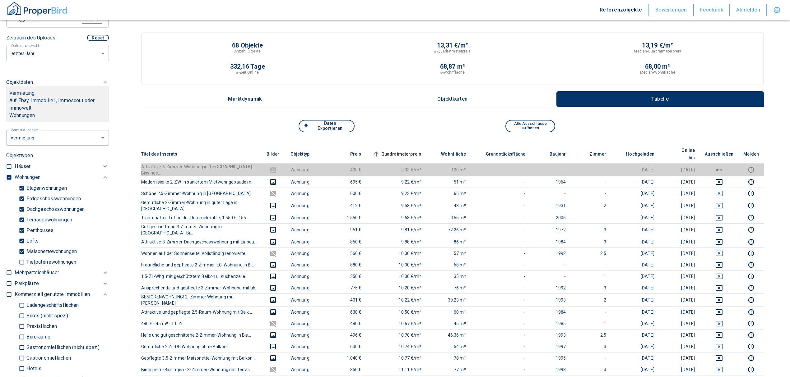
click at [404, 152] on span "Quadratmeterpreis sorted ascending" at bounding box center [396, 153] width 50 height 7
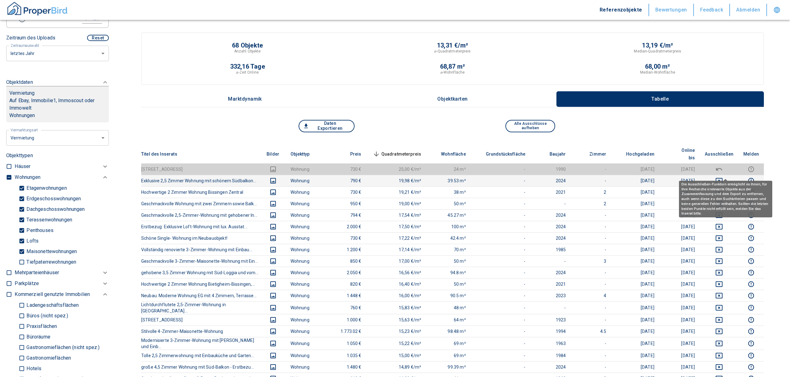
click at [722, 178] on icon "deselect this listing" at bounding box center [718, 181] width 7 height 6
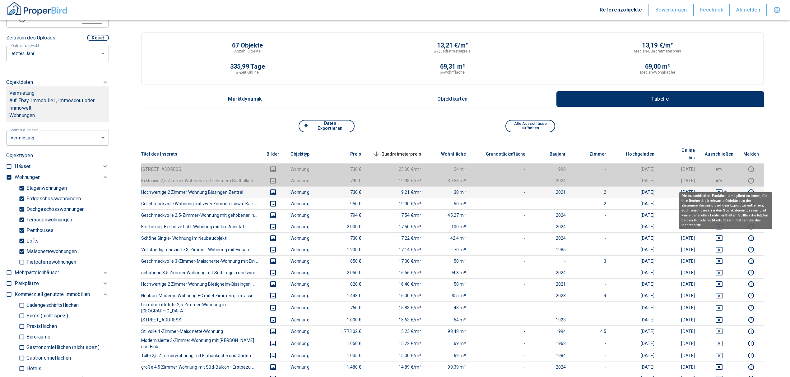
click at [723, 189] on icon "deselect this listing" at bounding box center [718, 192] width 7 height 7
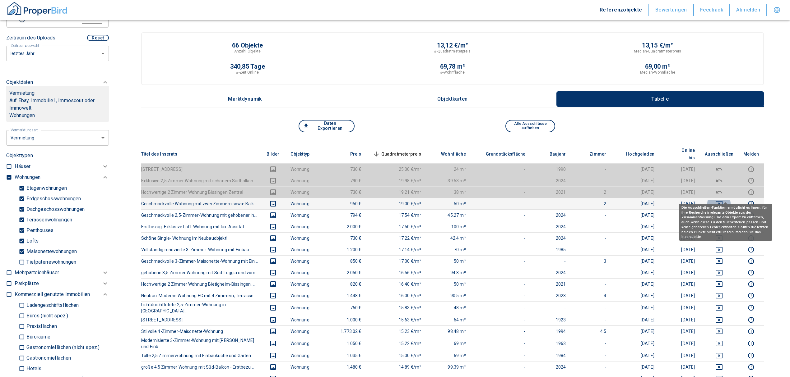
click at [723, 200] on icon "deselect this listing" at bounding box center [718, 203] width 7 height 7
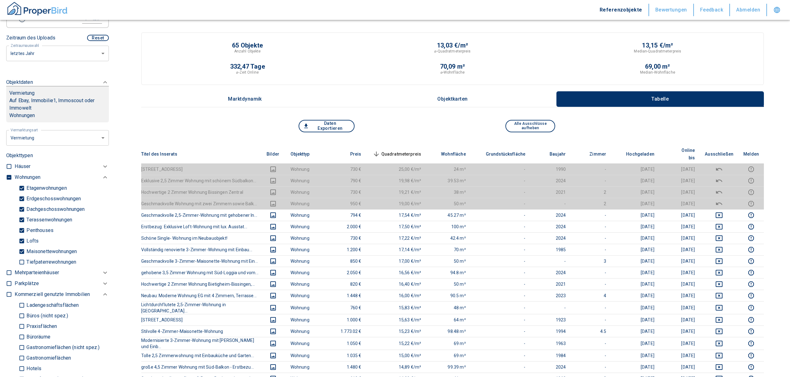
click at [404, 150] on span "Quadratmeterpreis sorted descending" at bounding box center [396, 153] width 50 height 7
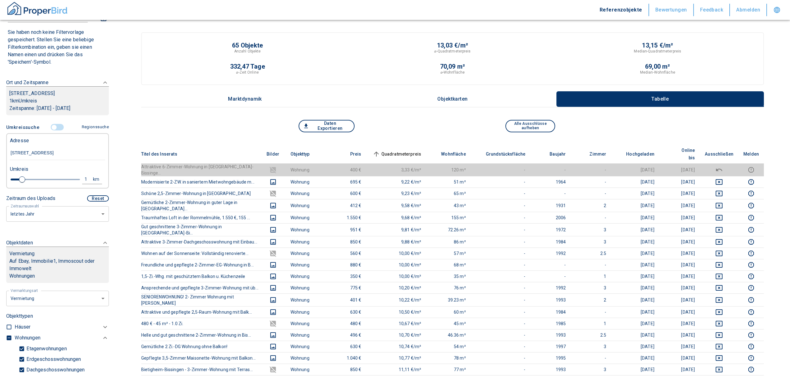
scroll to position [41, 0]
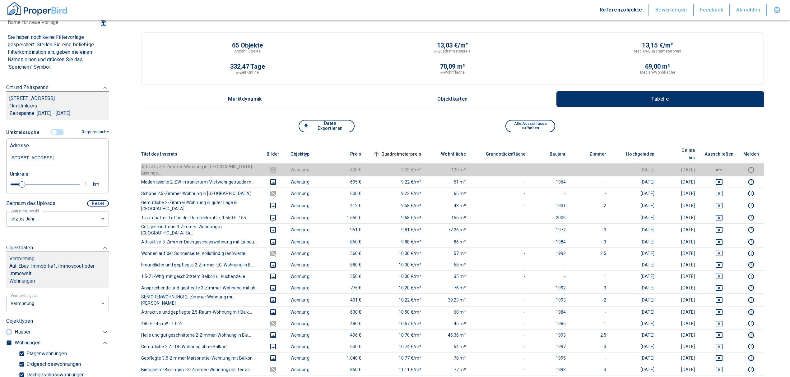
click at [49, 136] on input "controlled" at bounding box center [54, 132] width 19 height 7
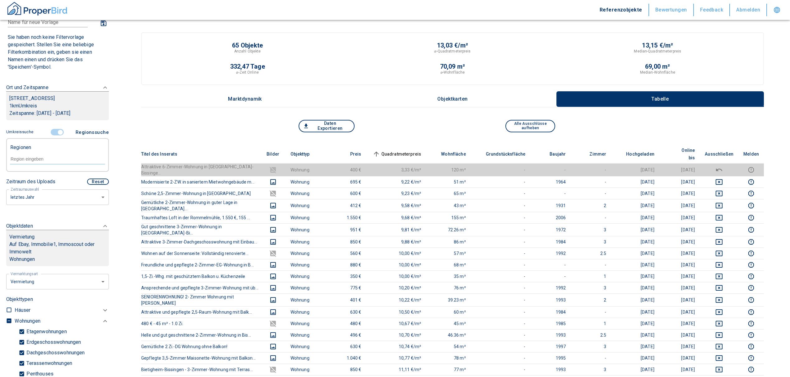
click at [35, 162] on div at bounding box center [57, 158] width 95 height 11
click at [39, 183] on li "75172 [GEOGRAPHIC_DATA]" at bounding box center [54, 180] width 89 height 11
type input "75172"
type input "2020"
type input "999999990"
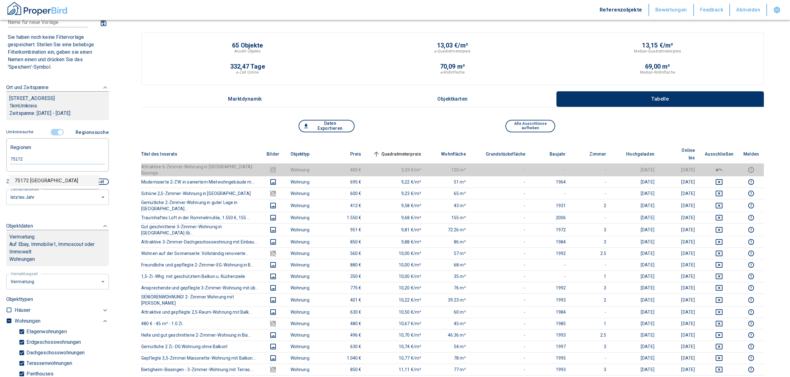
type input "75172 [GEOGRAPHIC_DATA]"
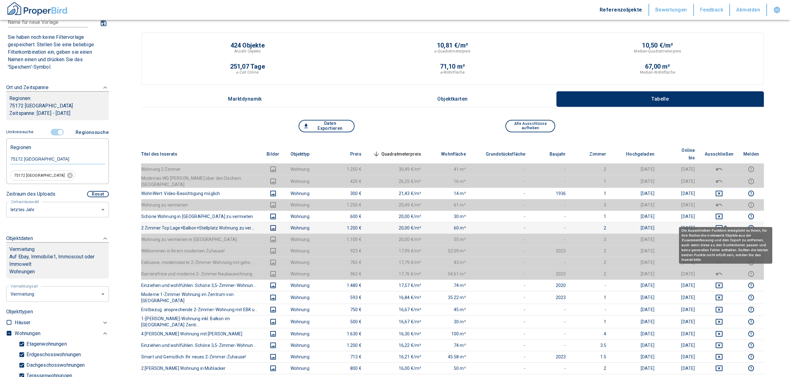
click at [722, 225] on icon "deselect this listing" at bounding box center [718, 228] width 7 height 6
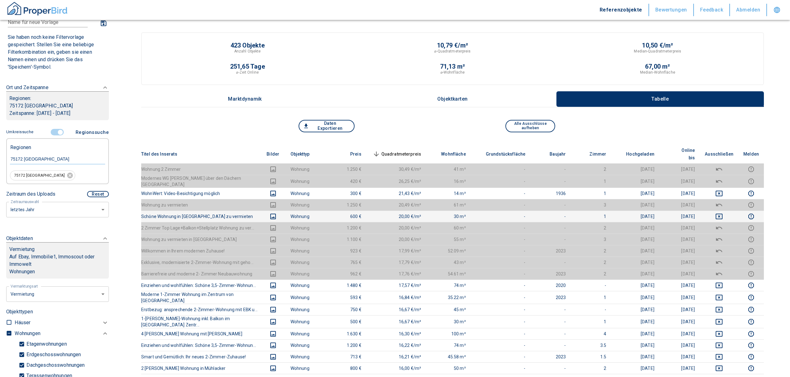
click at [723, 213] on icon "deselect this listing" at bounding box center [718, 216] width 7 height 7
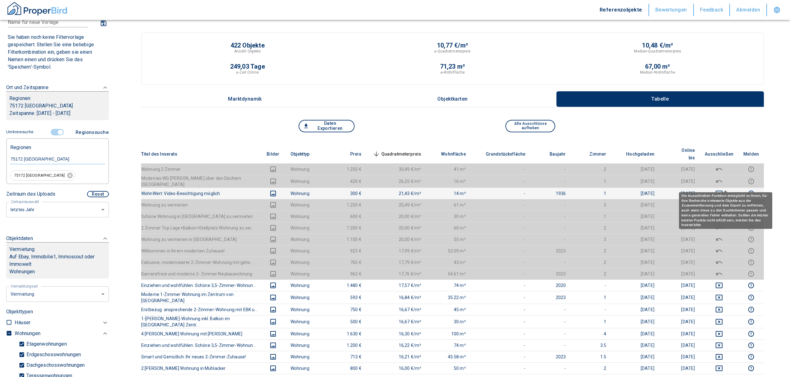
click at [722, 191] on icon "deselect this listing" at bounding box center [718, 194] width 7 height 6
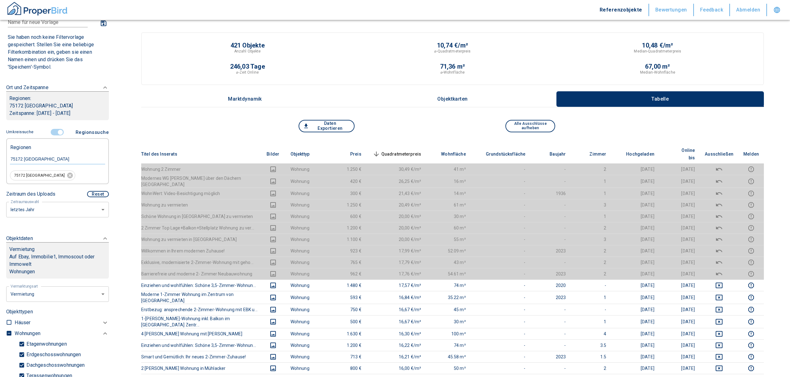
click at [413, 152] on span "Quadratmeterpreis sorted descending" at bounding box center [396, 153] width 50 height 7
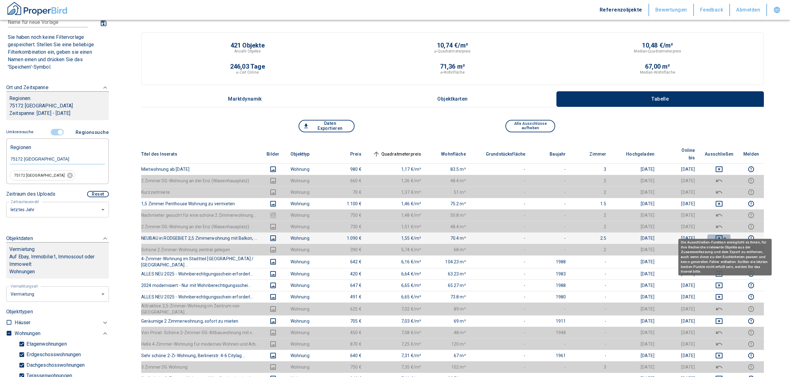
click at [722, 236] on icon "deselect this listing" at bounding box center [718, 239] width 7 height 6
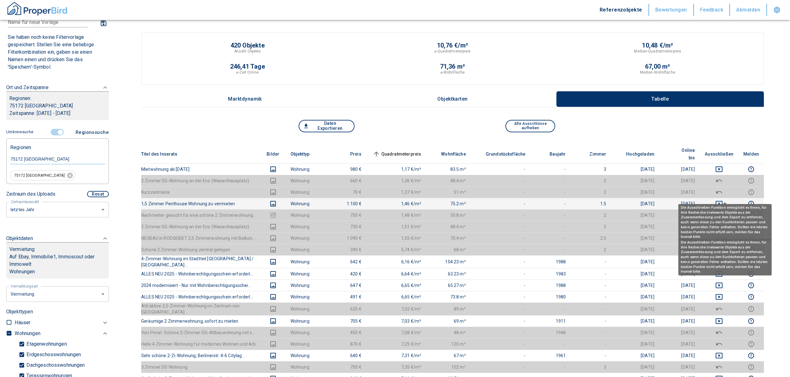
click at [723, 200] on icon "deselect this listing" at bounding box center [718, 203] width 7 height 7
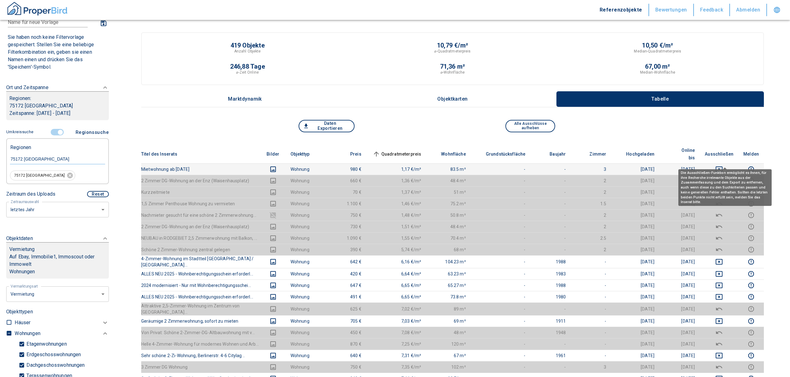
click at [723, 166] on icon "deselect this listing" at bounding box center [718, 169] width 7 height 7
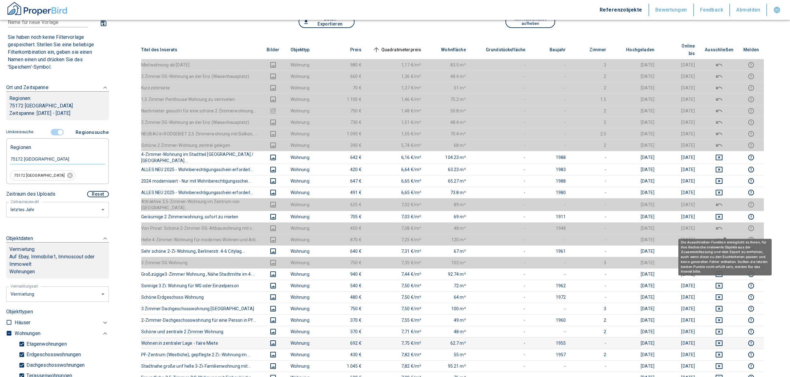
scroll to position [83, 0]
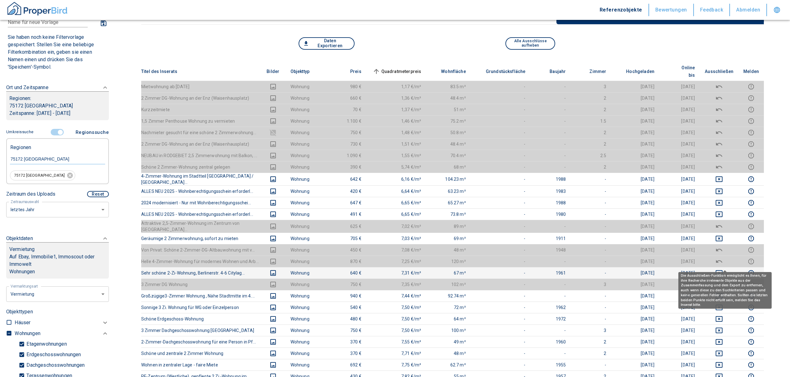
click at [723, 270] on icon "deselect this listing" at bounding box center [718, 273] width 7 height 7
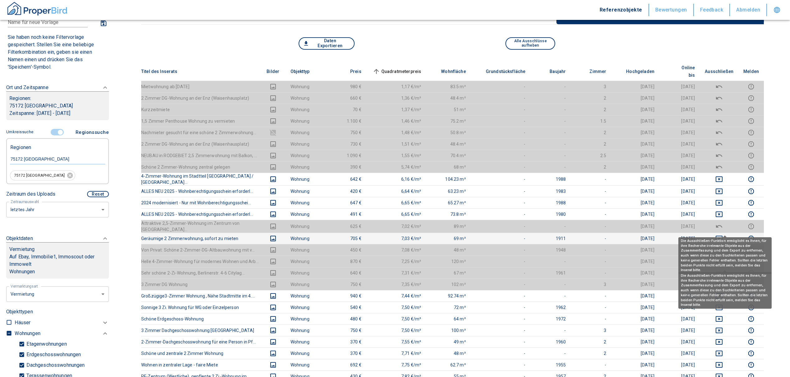
click at [721, 235] on icon "deselect this listing" at bounding box center [718, 238] width 7 height 7
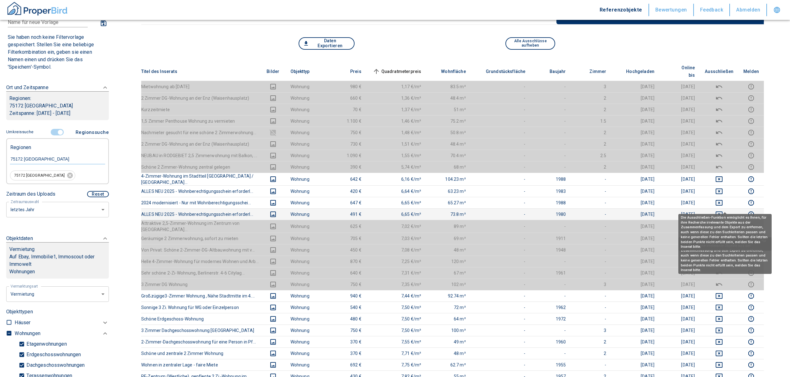
click at [723, 211] on icon "deselect this listing" at bounding box center [718, 214] width 7 height 7
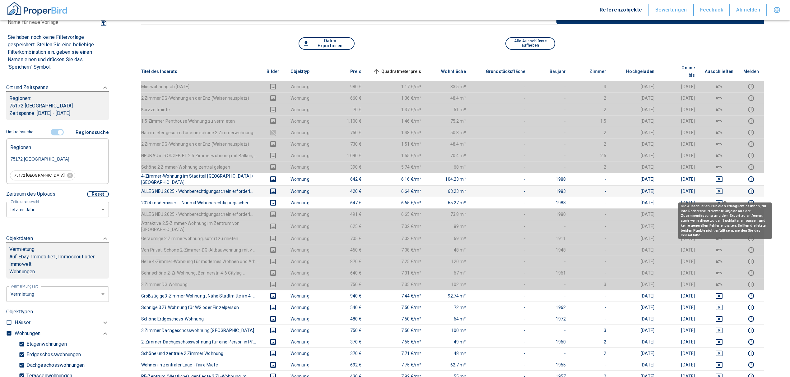
click at [723, 199] on icon "deselect this listing" at bounding box center [718, 202] width 7 height 7
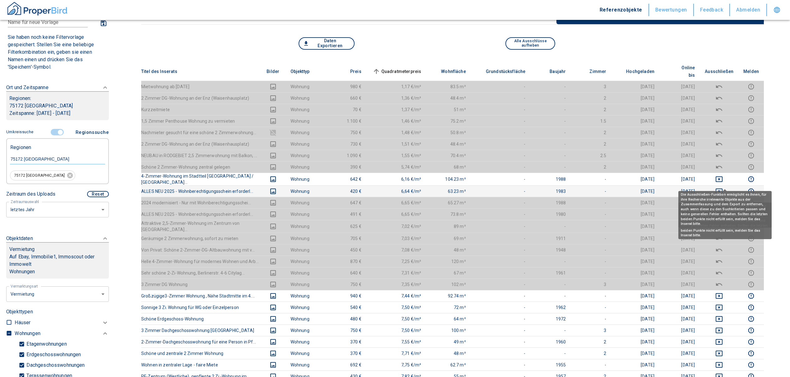
click at [723, 188] on icon "deselect this listing" at bounding box center [718, 191] width 7 height 7
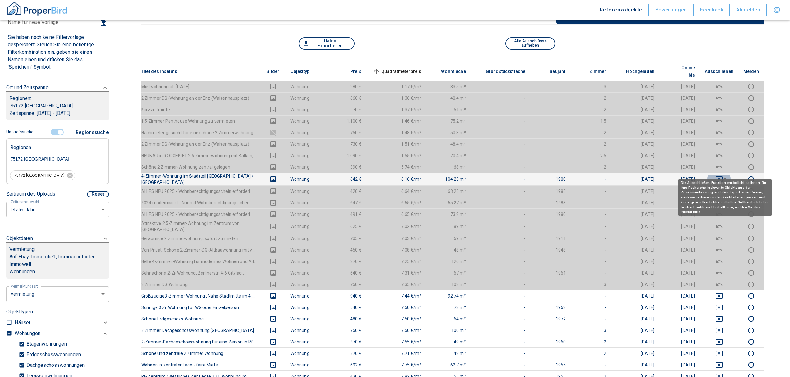
click at [722, 177] on icon "deselect this listing" at bounding box center [718, 180] width 7 height 6
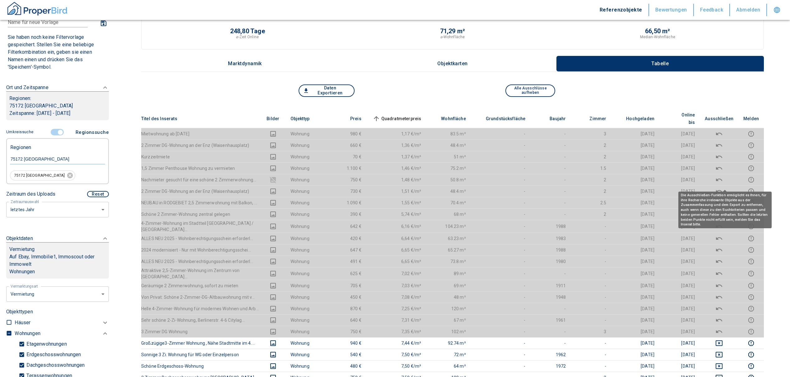
scroll to position [0, 0]
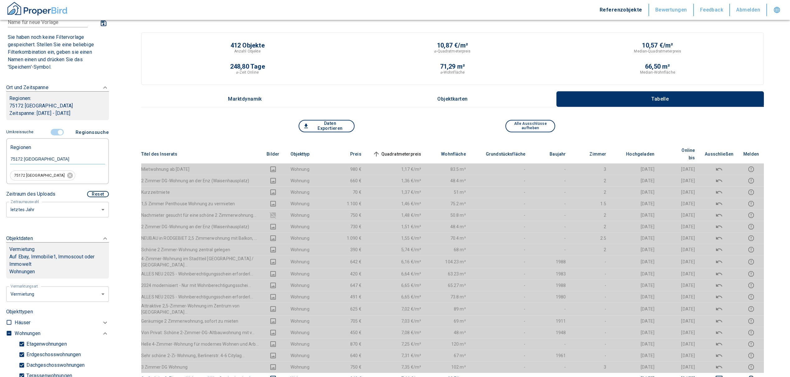
click at [412, 150] on span "Quadratmeterpreis sorted ascending" at bounding box center [396, 153] width 50 height 7
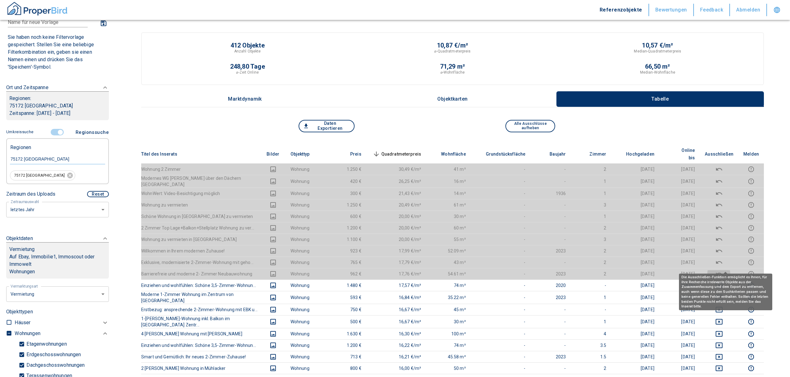
click at [723, 270] on icon "deselect this listing" at bounding box center [718, 273] width 7 height 7
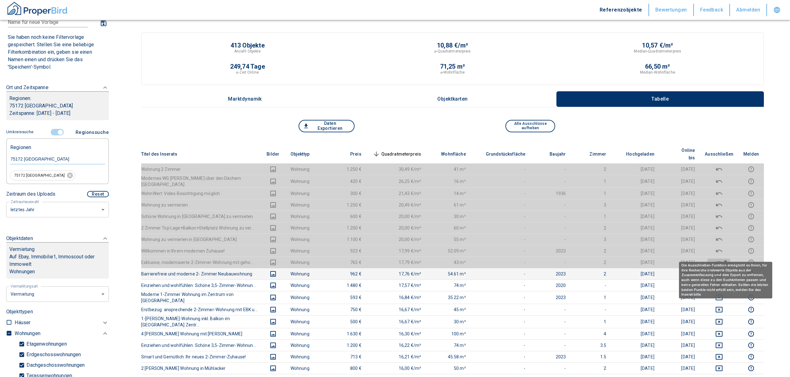
click at [723, 259] on icon "deselect this listing" at bounding box center [718, 262] width 7 height 7
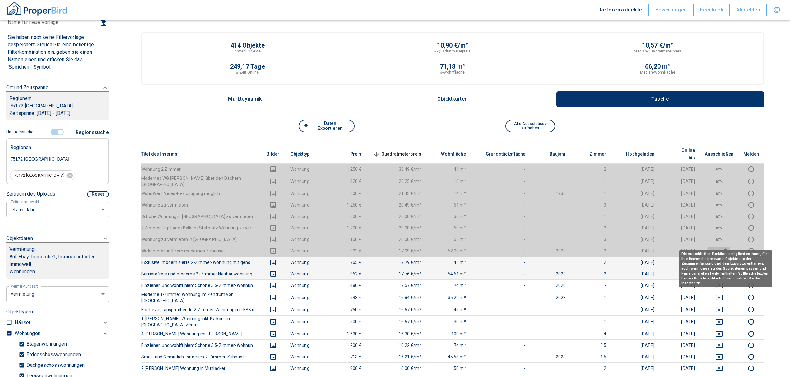
click at [723, 247] on icon "deselect this listing" at bounding box center [718, 250] width 7 height 7
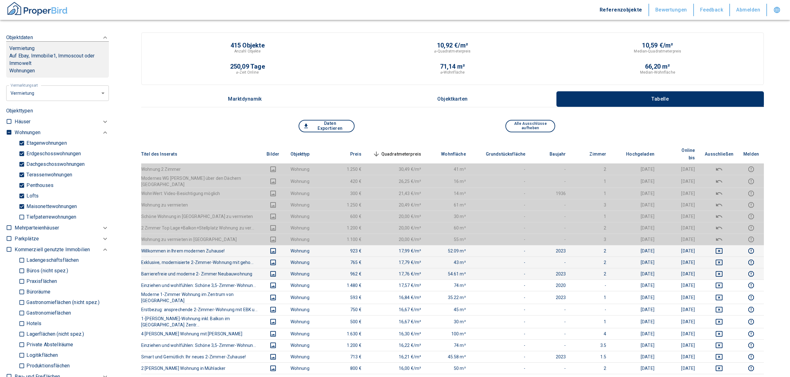
scroll to position [124, 0]
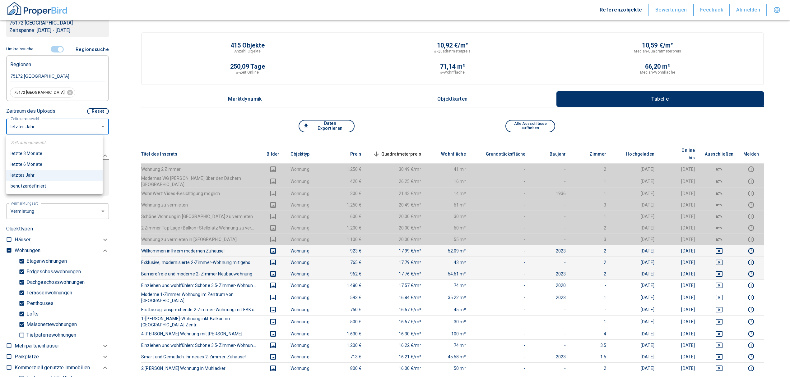
click at [38, 164] on li "letzte 6 Monate" at bounding box center [54, 164] width 96 height 11
type input "6"
type input "2020"
type input "999999990"
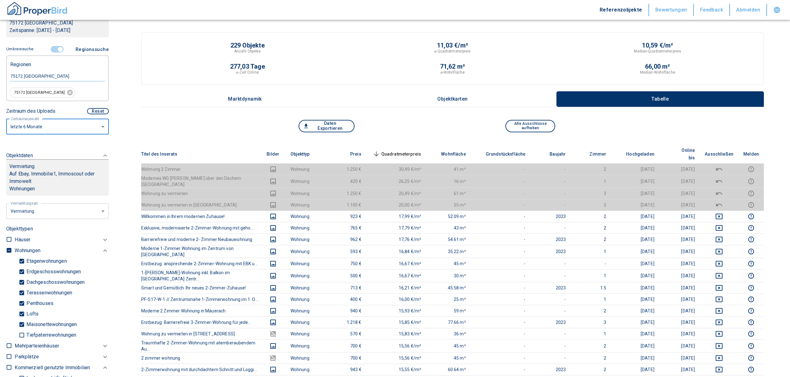
click at [55, 48] on input "controlled" at bounding box center [60, 49] width 19 height 7
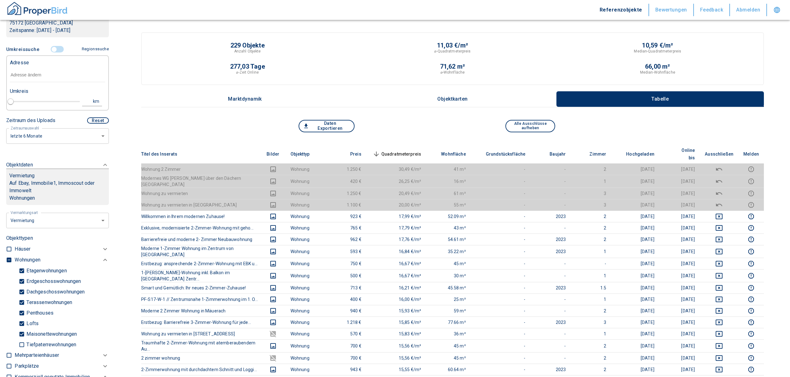
click at [36, 79] on input "text" at bounding box center [57, 75] width 95 height 14
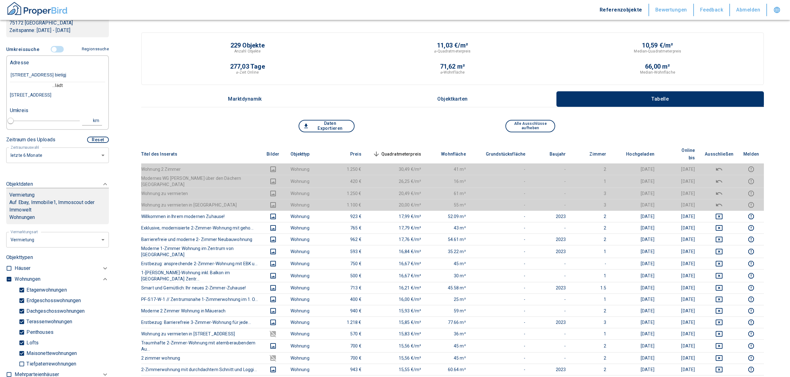
type input "[STREET_ADDRESS] bietig"
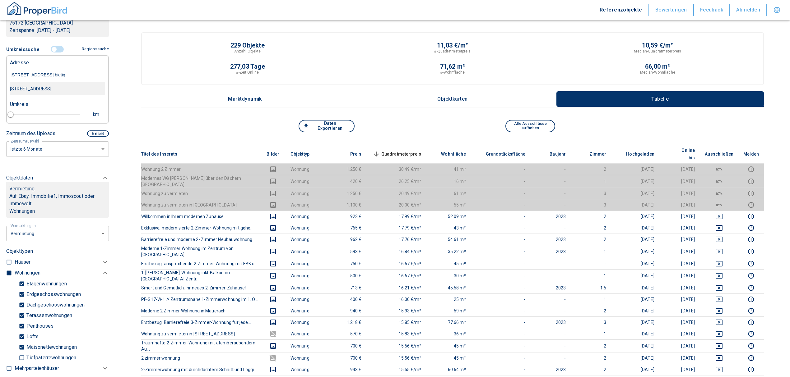
click at [48, 86] on div "[STREET_ADDRESS]" at bounding box center [57, 88] width 95 height 13
type input "2020"
type input "999999990"
type input "[STREET_ADDRESS]"
type input "1"
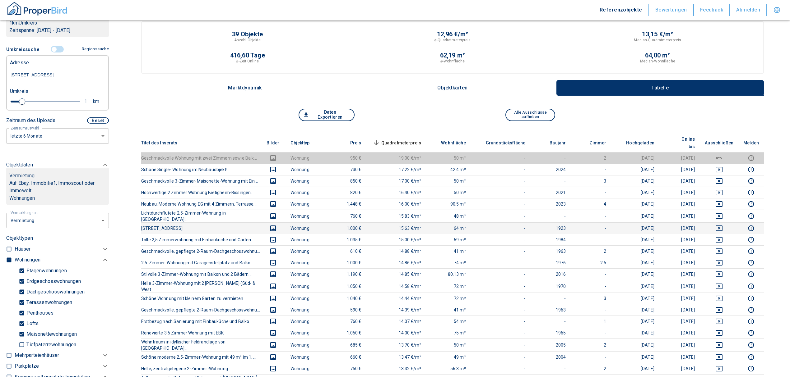
scroll to position [41, 0]
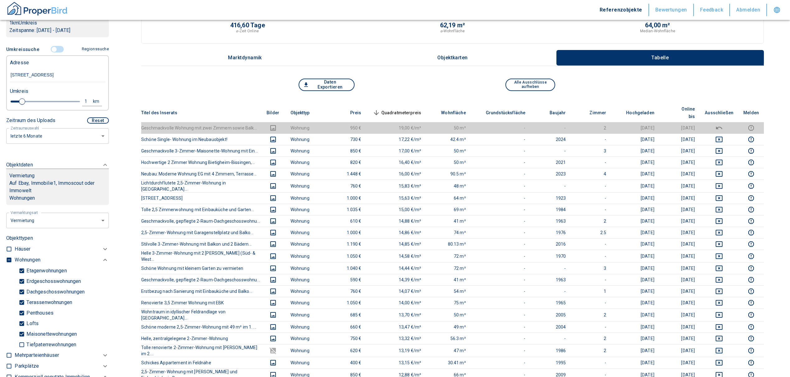
type input "[STREET_ADDRESS]"
click at [414, 104] on th "Quadratmeterpreis sorted descending" at bounding box center [396, 113] width 60 height 19
click at [418, 109] on span "Quadratmeterpreis sorted descending" at bounding box center [396, 112] width 50 height 7
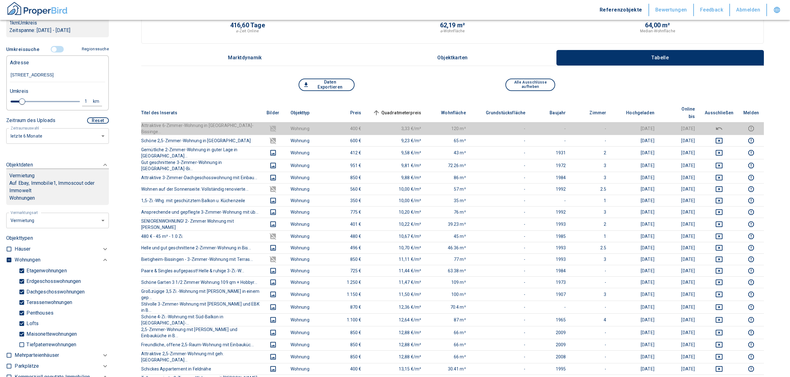
click at [418, 109] on span "Quadratmeterpreis sorted ascending" at bounding box center [396, 112] width 50 height 7
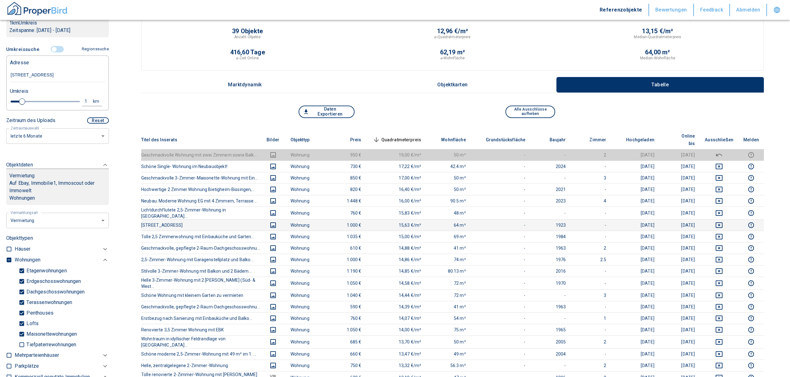
scroll to position [0, 0]
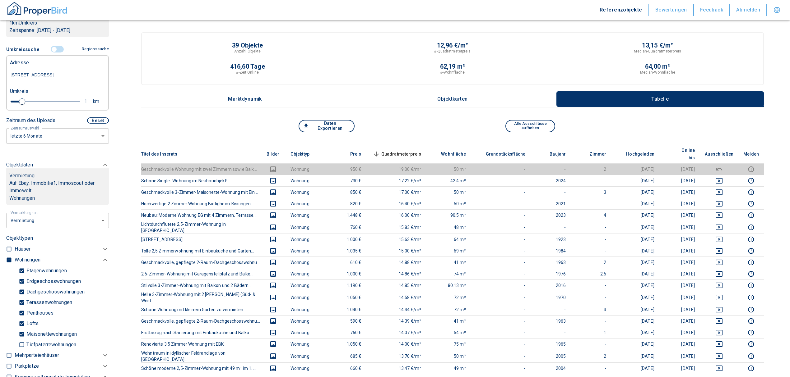
click at [415, 150] on span "Quadratmeterpreis sorted descending" at bounding box center [396, 153] width 50 height 7
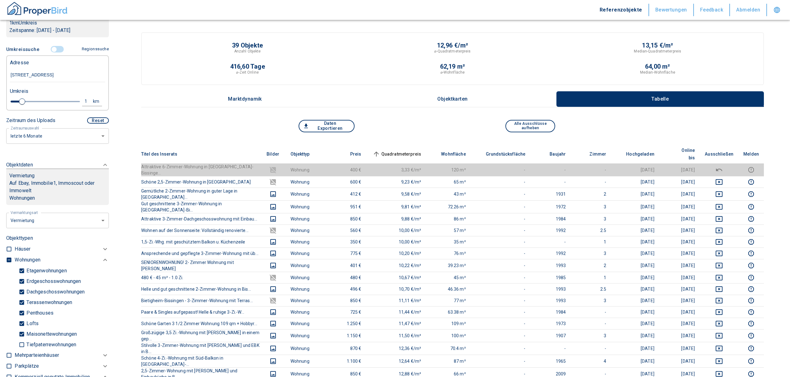
click at [54, 53] on input "controlled" at bounding box center [54, 49] width 19 height 7
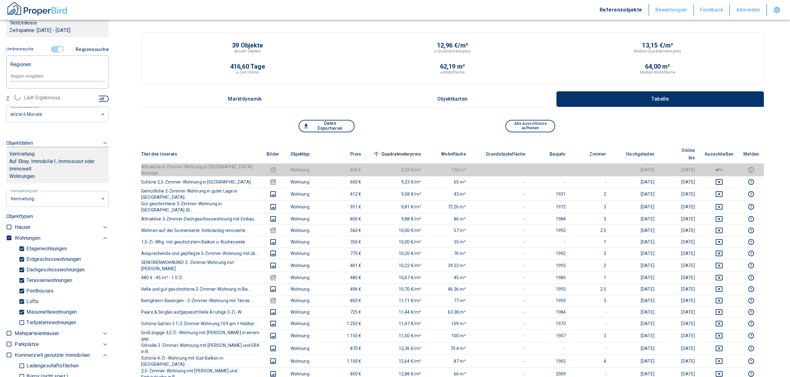
click at [47, 79] on input "text" at bounding box center [57, 76] width 95 height 6
click at [56, 95] on li "75172 [GEOGRAPHIC_DATA]" at bounding box center [54, 97] width 89 height 11
type input "75172"
type input "2020"
type input "999999990"
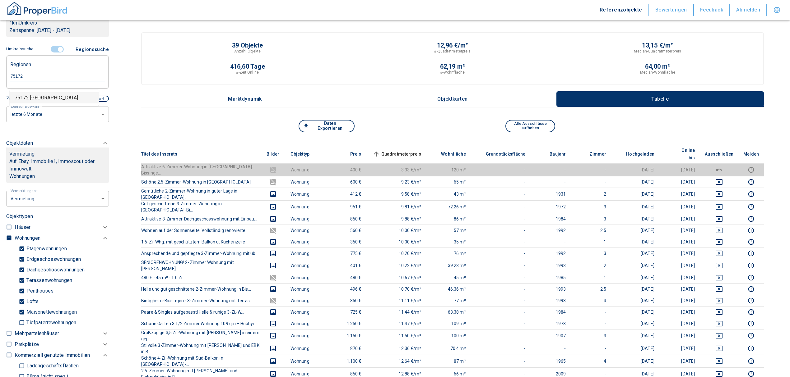
type input "75172 [GEOGRAPHIC_DATA]"
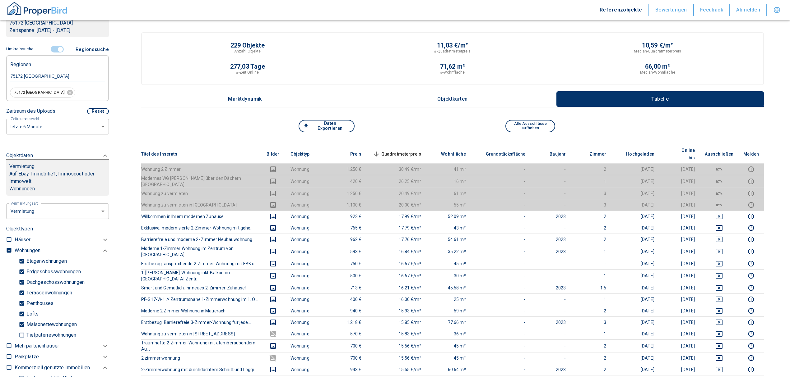
click at [413, 150] on span "Quadratmeterpreis sorted descending" at bounding box center [396, 153] width 50 height 7
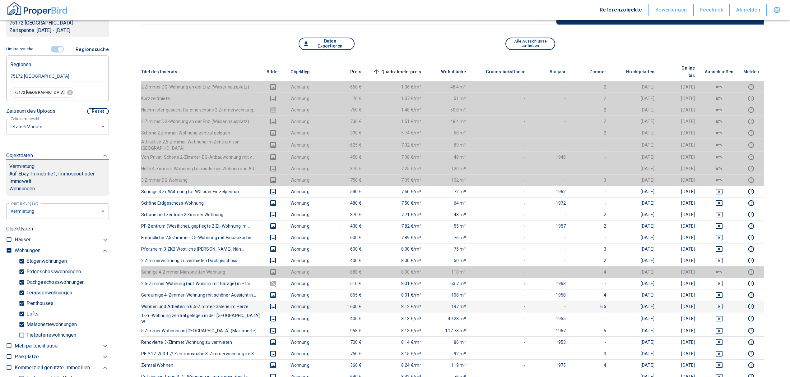
scroll to position [83, 0]
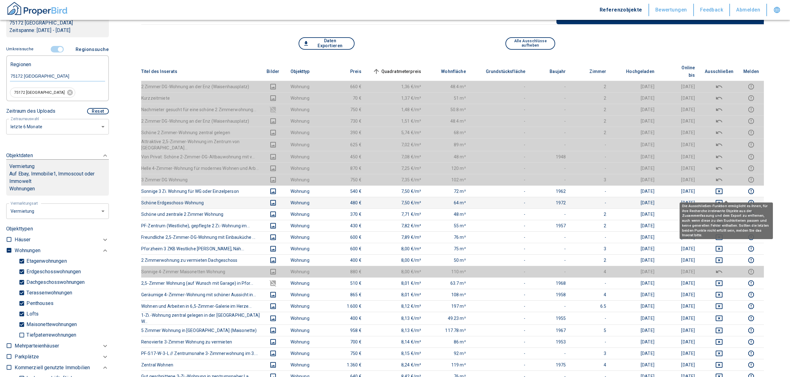
click at [723, 199] on icon "deselect this listing" at bounding box center [718, 202] width 7 height 7
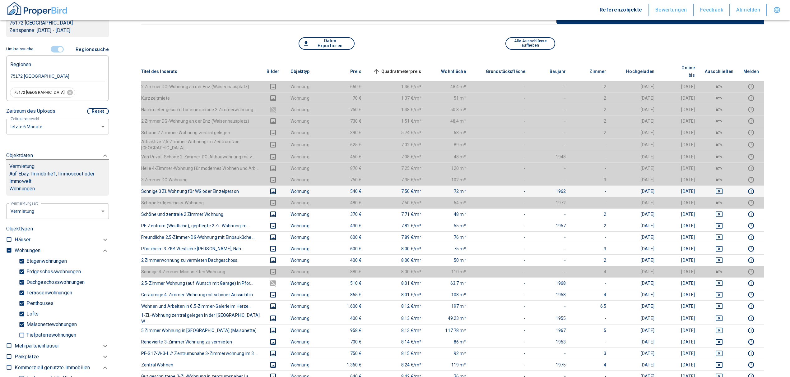
click at [725, 186] on td at bounding box center [719, 192] width 39 height 12
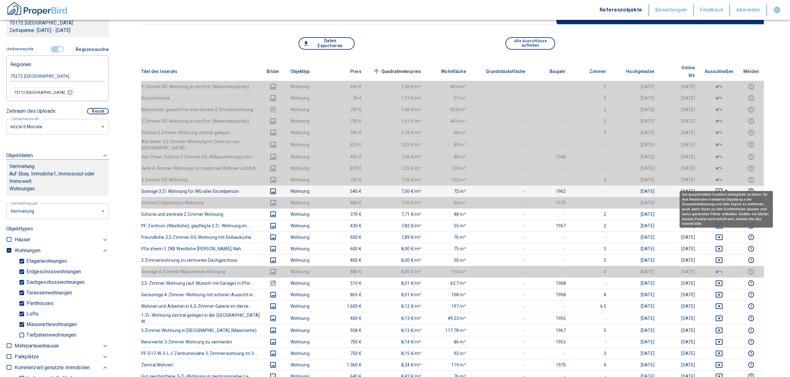
click at [723, 188] on icon "deselect this listing" at bounding box center [718, 191] width 7 height 7
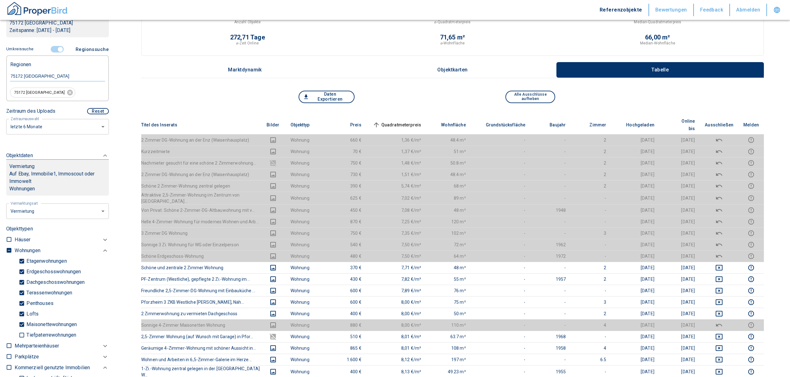
scroll to position [0, 0]
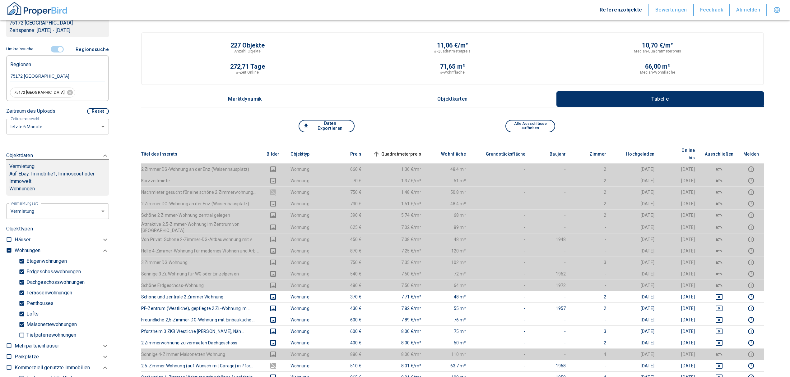
click at [416, 150] on span "Quadratmeterpreis sorted ascending" at bounding box center [396, 153] width 50 height 7
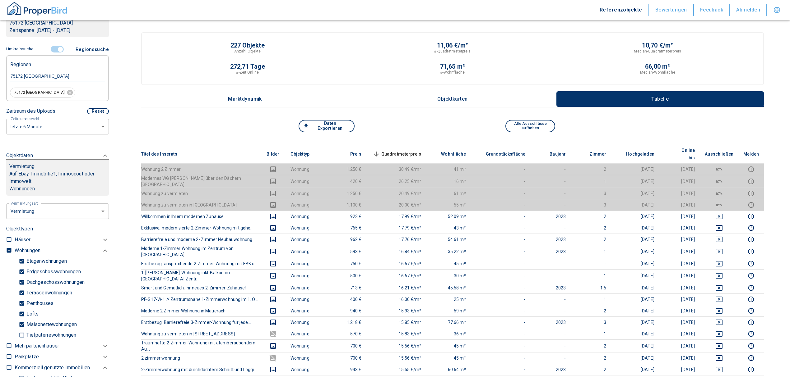
click at [396, 150] on span "Quadratmeterpreis sorted descending" at bounding box center [396, 153] width 50 height 7
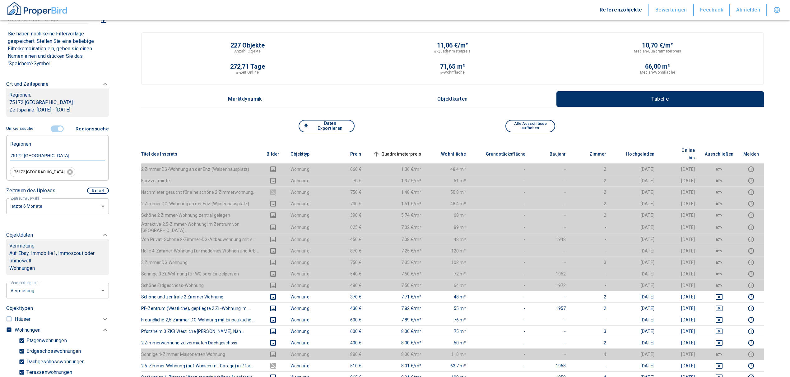
scroll to position [41, 0]
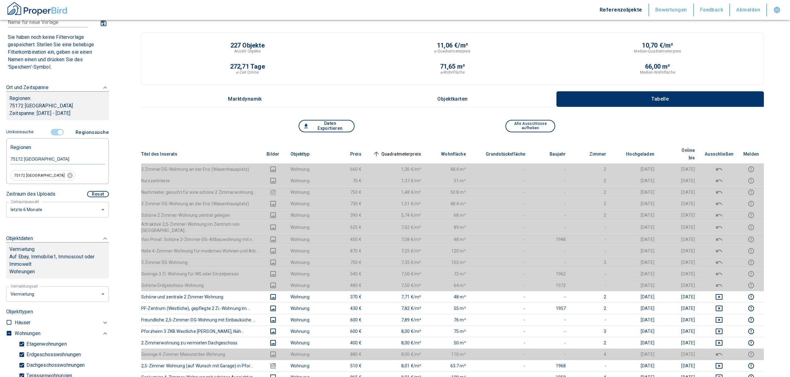
click at [54, 132] on input "controlled" at bounding box center [60, 132] width 19 height 7
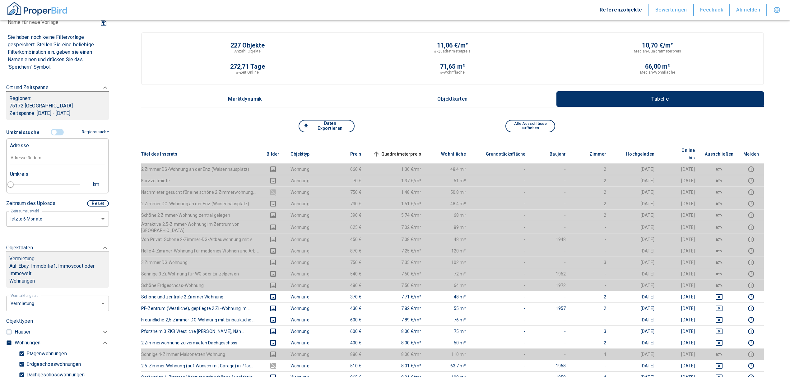
click at [30, 156] on input "text" at bounding box center [57, 158] width 95 height 14
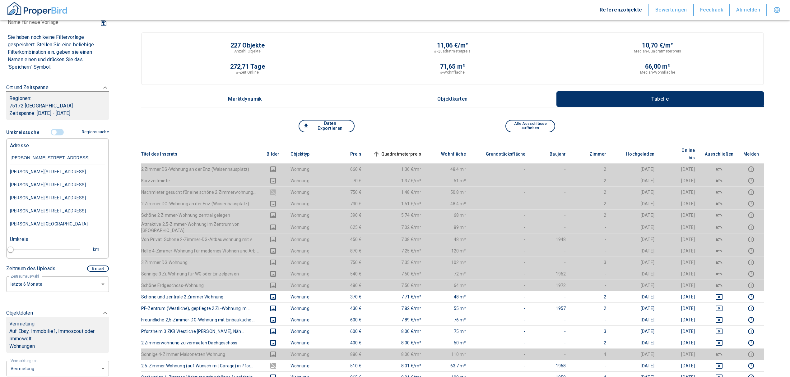
type input "[PERSON_NAME][STREET_ADDRESS]"
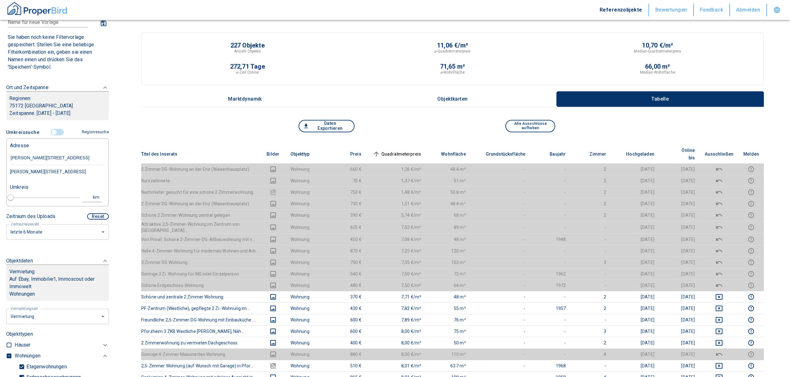
click at [57, 173] on div "[PERSON_NAME][STREET_ADDRESS]" at bounding box center [57, 171] width 95 height 13
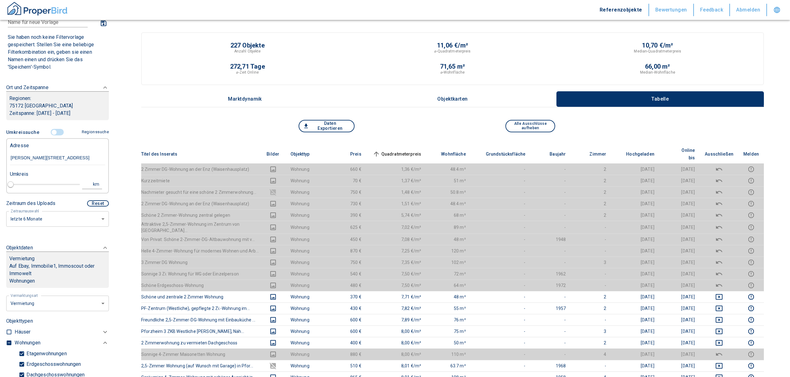
type input "2020"
type input "999999990"
type input "[PERSON_NAME][STREET_ADDRESS]"
type input "1"
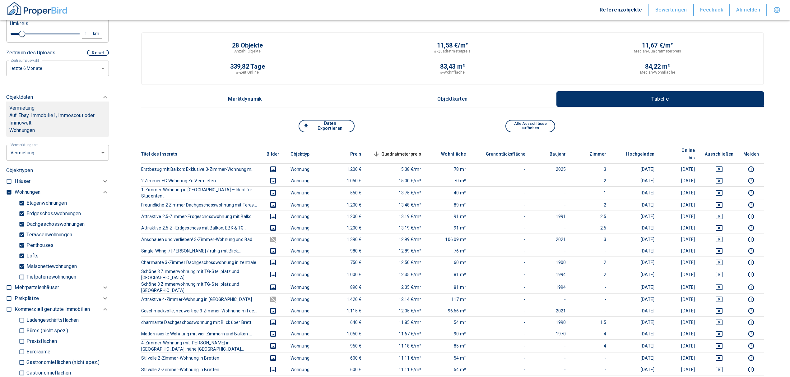
scroll to position [207, 0]
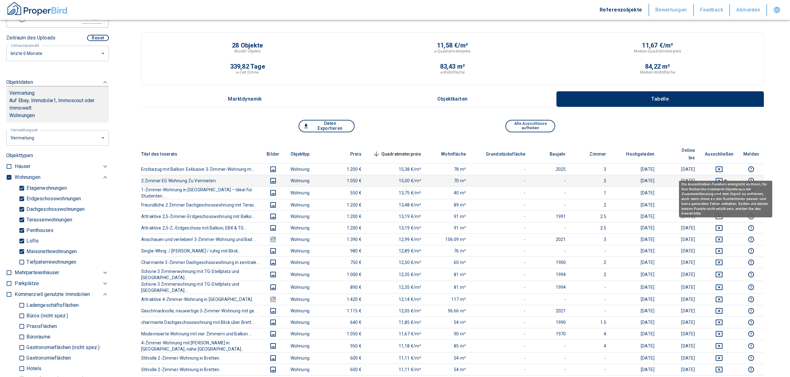
type input "[PERSON_NAME][STREET_ADDRESS]"
click at [723, 177] on icon "deselect this listing" at bounding box center [718, 180] width 7 height 7
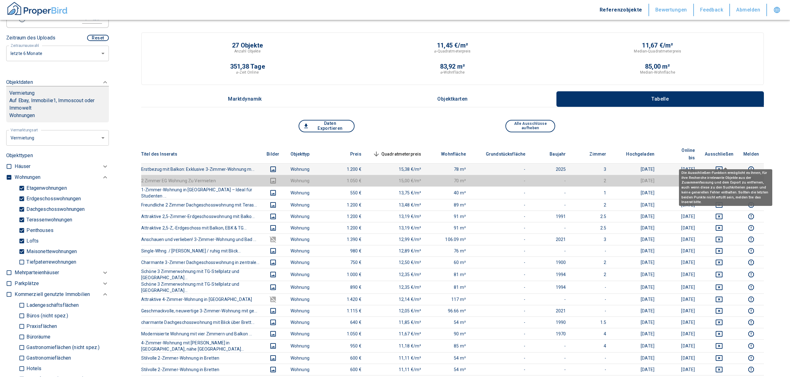
click at [722, 167] on icon "deselect this listing" at bounding box center [718, 170] width 7 height 6
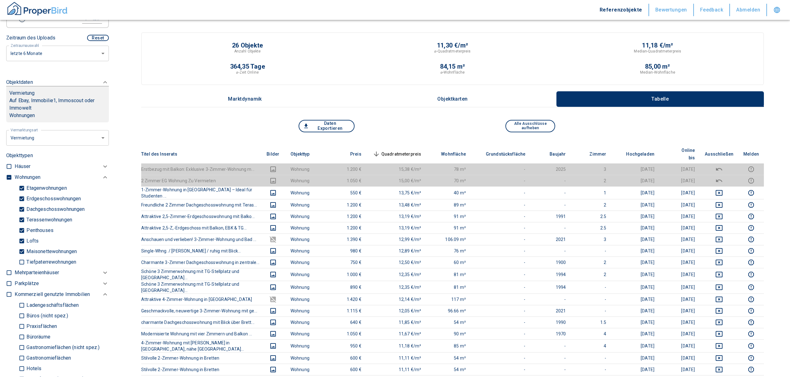
click at [422, 145] on th "Quadratmeterpreis sorted descending" at bounding box center [396, 154] width 60 height 19
click at [417, 150] on span "Quadratmeterpreis sorted descending" at bounding box center [396, 153] width 50 height 7
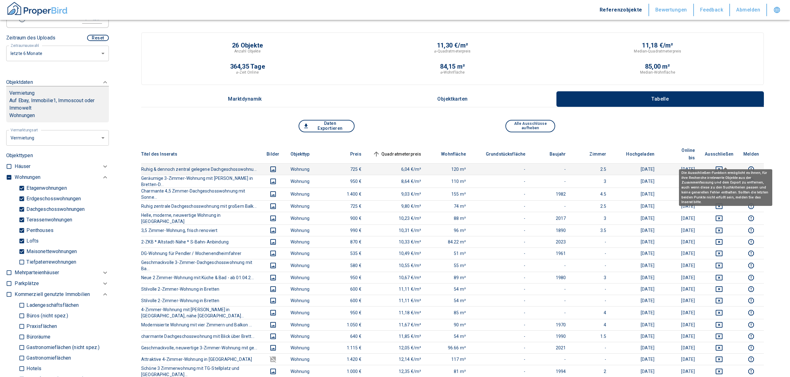
click at [722, 167] on icon "deselect this listing" at bounding box center [718, 170] width 7 height 6
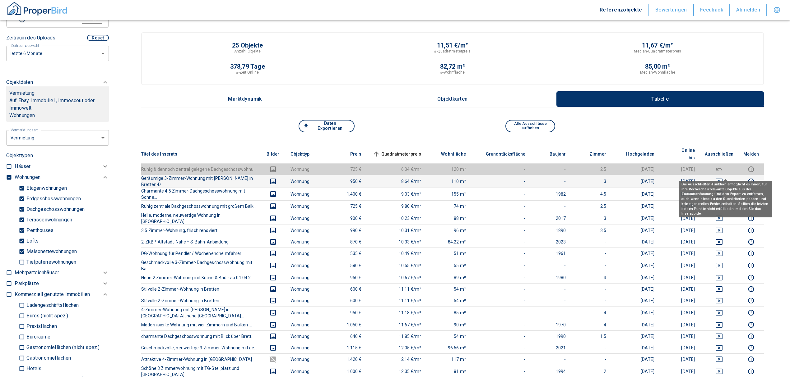
click at [722, 179] on icon "deselect this listing" at bounding box center [718, 182] width 7 height 6
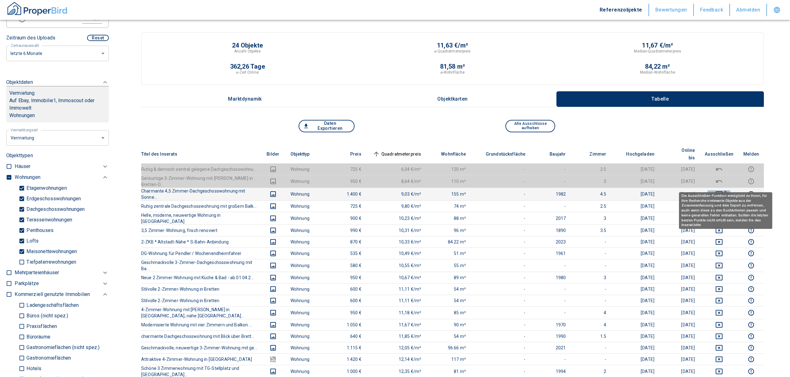
click at [722, 192] on icon "deselect this listing" at bounding box center [718, 195] width 7 height 6
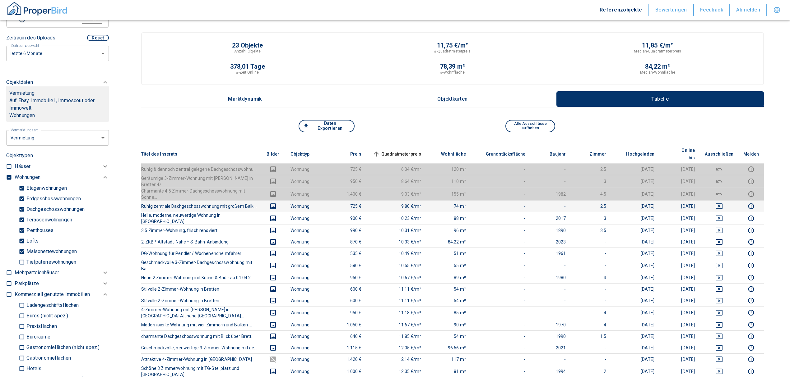
click at [723, 203] on icon "deselect this listing" at bounding box center [718, 206] width 7 height 7
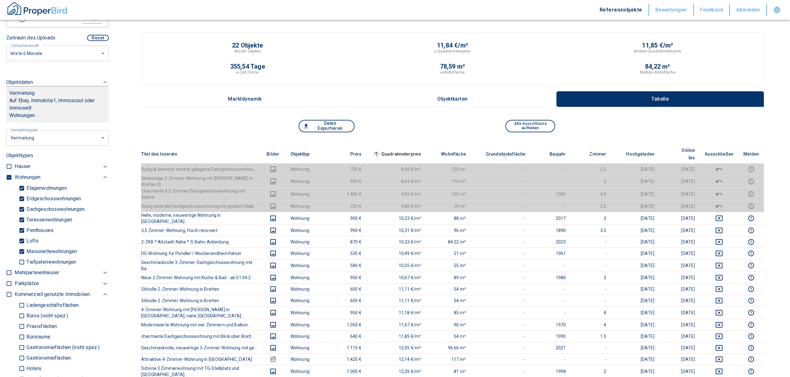
click at [399, 145] on th "Quadratmeterpreis sorted ascending" at bounding box center [396, 154] width 60 height 19
click at [399, 146] on th "Quadratmeterpreis sorted ascending" at bounding box center [396, 154] width 60 height 19
click at [399, 151] on span "Quadratmeterpreis sorted ascending" at bounding box center [396, 153] width 50 height 7
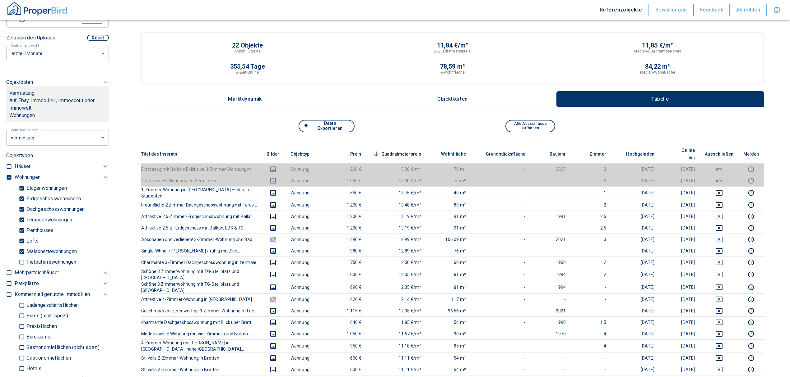
click at [398, 150] on span "Quadratmeterpreis sorted descending" at bounding box center [396, 153] width 50 height 7
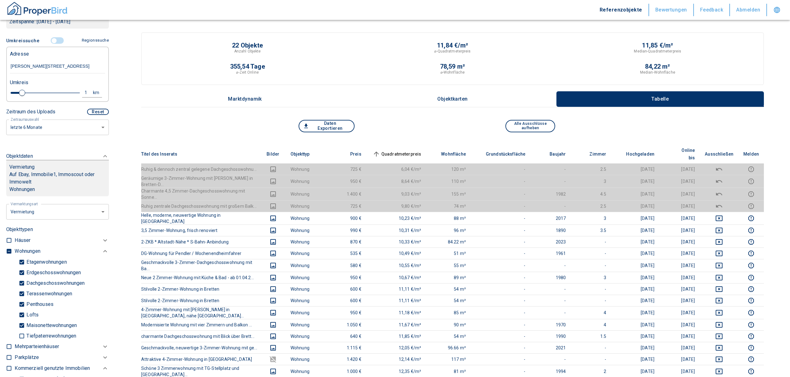
scroll to position [124, 0]
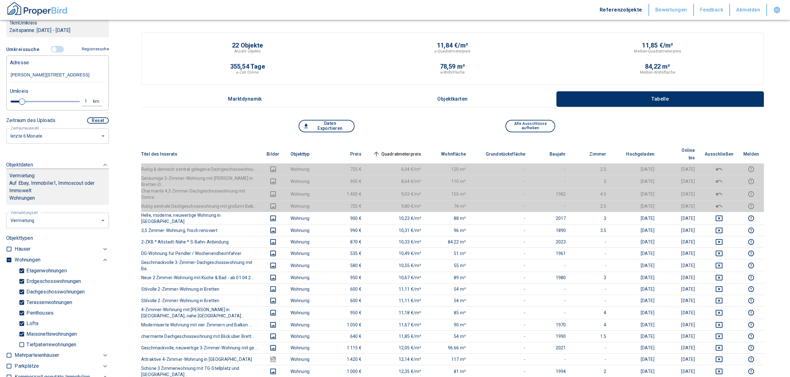
click at [49, 49] on input "controlled" at bounding box center [54, 49] width 19 height 7
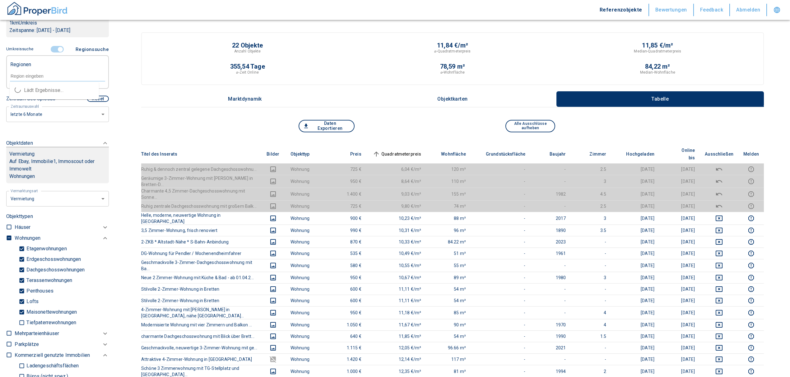
click at [33, 73] on input "text" at bounding box center [57, 76] width 95 height 6
type input "75015"
click at [45, 76] on input "text" at bounding box center [57, 76] width 95 height 6
click at [43, 85] on li "75015 Bretten" at bounding box center [54, 90] width 89 height 11
type input "2020"
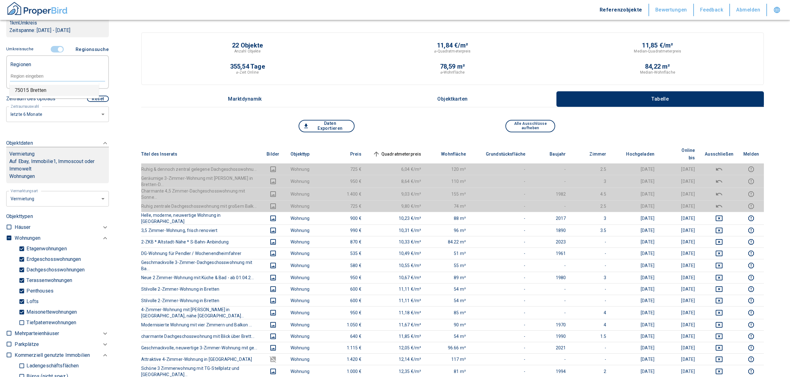
type input "999999990"
type input "75015 Bretten"
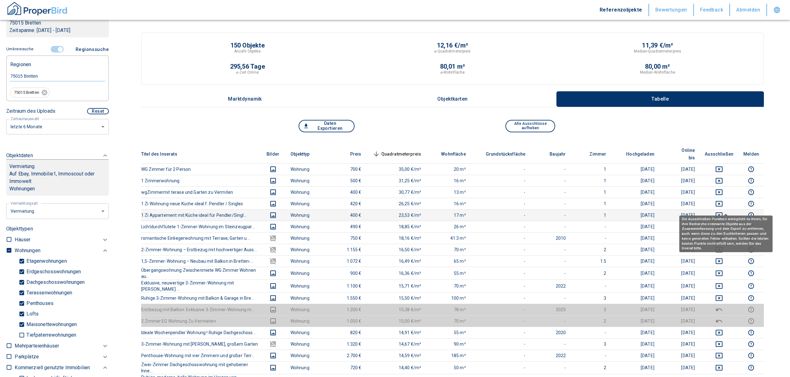
click at [722, 213] on icon "deselect this listing" at bounding box center [718, 216] width 7 height 6
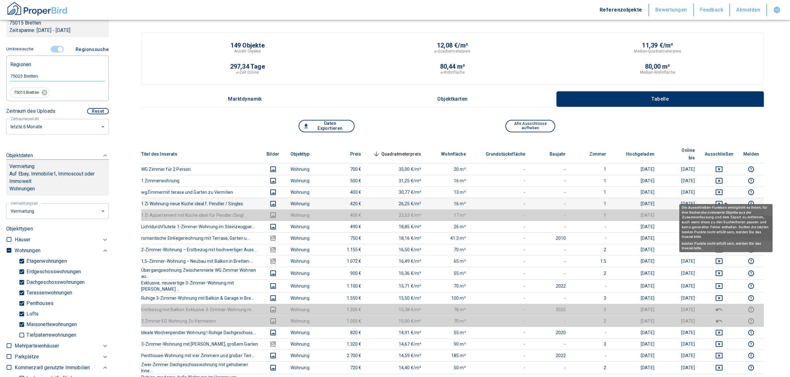
click at [723, 200] on icon "deselect this listing" at bounding box center [718, 203] width 7 height 7
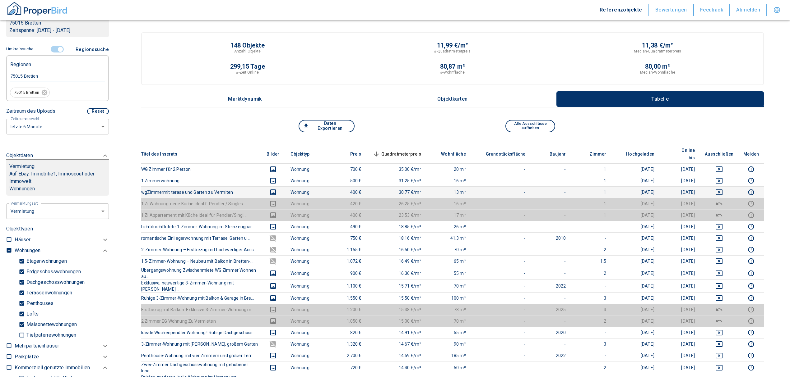
click at [723, 187] on td at bounding box center [719, 193] width 39 height 12
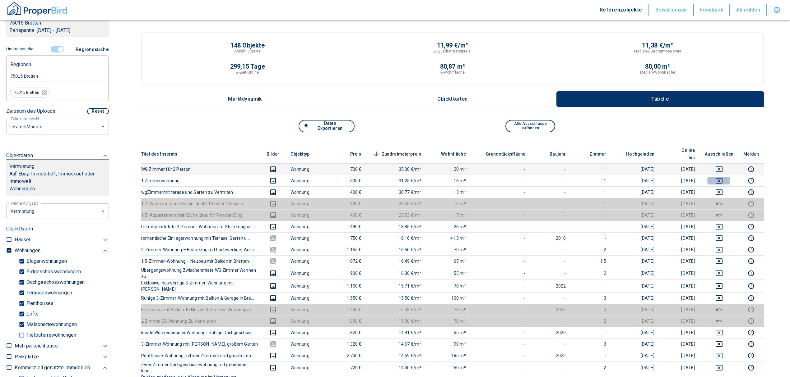
drag, startPoint x: 725, startPoint y: 172, endPoint x: 725, endPoint y: 161, distance: 11.5
click at [723, 177] on icon "deselect this listing" at bounding box center [718, 180] width 7 height 7
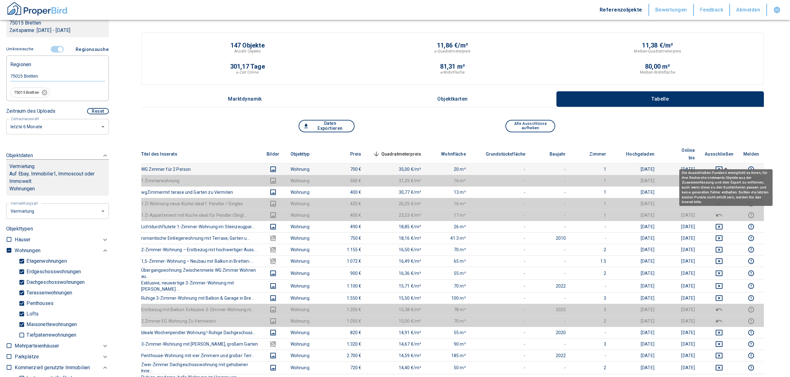
click at [723, 166] on icon "deselect this listing" at bounding box center [718, 169] width 7 height 7
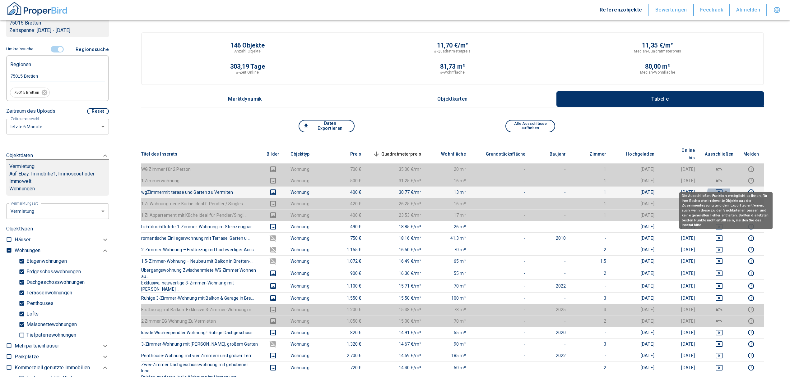
click at [722, 190] on icon "deselect this listing" at bounding box center [718, 193] width 7 height 6
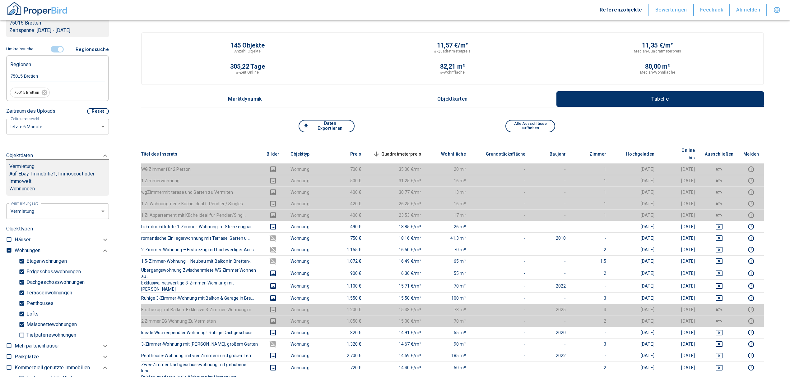
click at [409, 150] on span "Quadratmeterpreis sorted descending" at bounding box center [396, 153] width 50 height 7
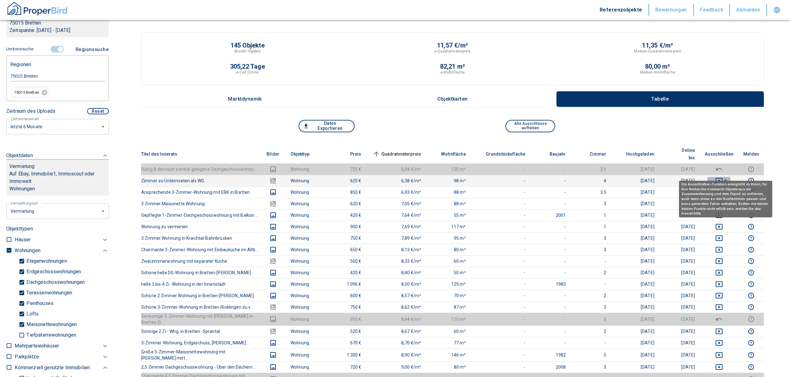
click at [723, 177] on icon "deselect this listing" at bounding box center [718, 180] width 7 height 7
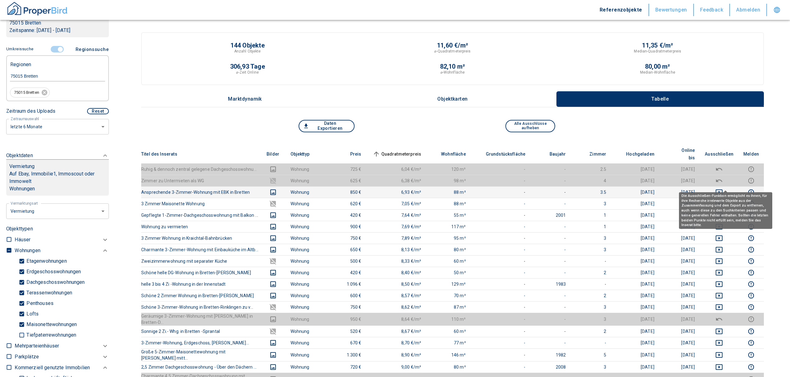
click at [722, 190] on icon "deselect this listing" at bounding box center [718, 193] width 7 height 6
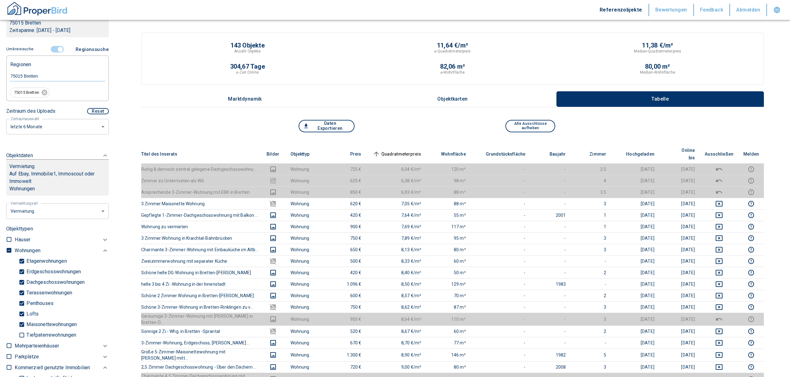
click at [409, 150] on span "Quadratmeterpreis sorted ascending" at bounding box center [396, 153] width 50 height 7
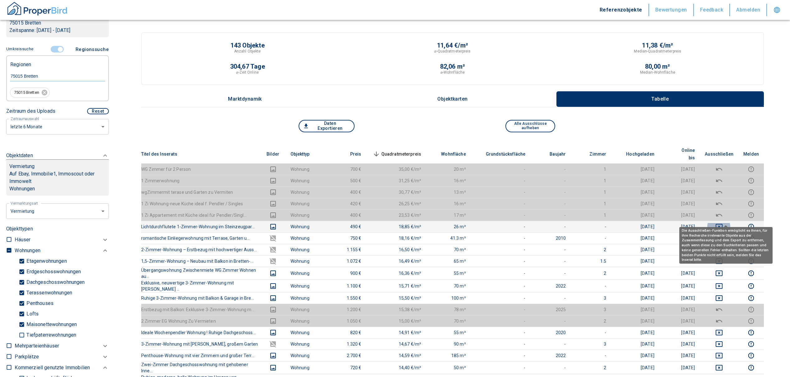
click at [722, 223] on icon "deselect this listing" at bounding box center [718, 226] width 7 height 7
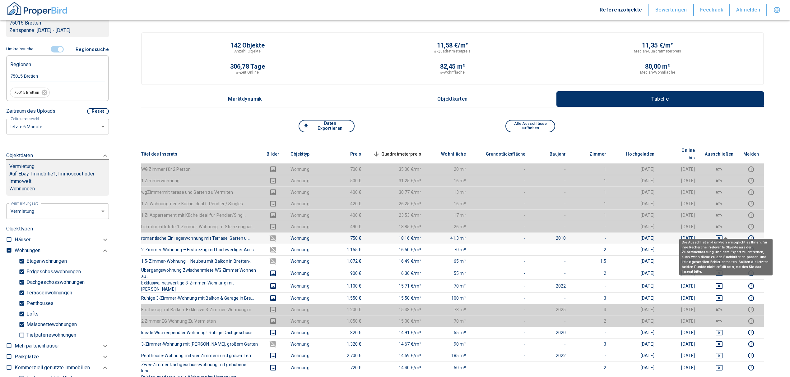
click at [723, 235] on icon "deselect this listing" at bounding box center [718, 238] width 7 height 7
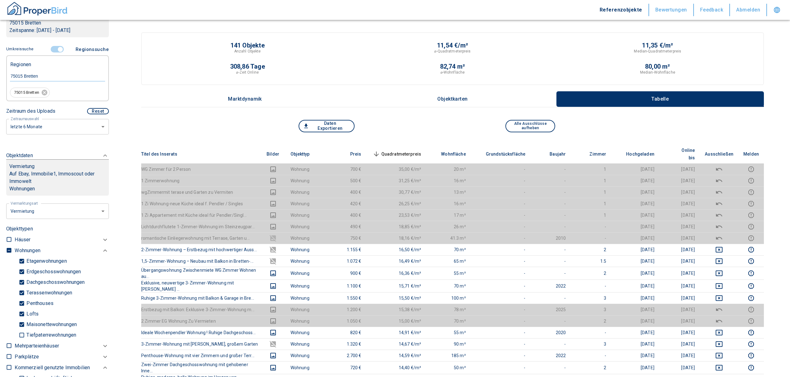
click at [416, 150] on span "Quadratmeterpreis sorted descending" at bounding box center [396, 153] width 50 height 7
